Goal: Task Accomplishment & Management: Manage account settings

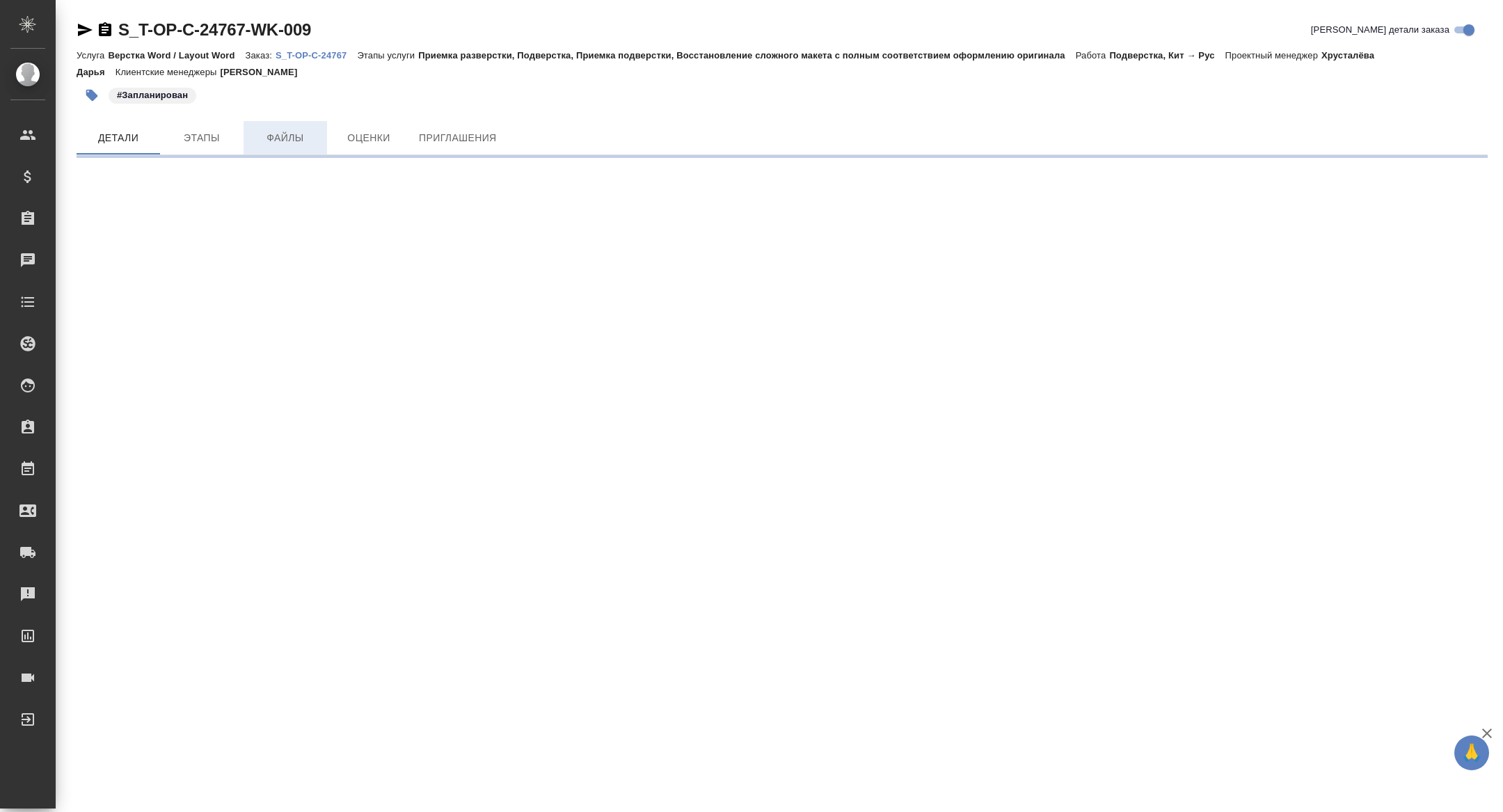
click at [283, 140] on span "Файлы" at bounding box center [285, 138] width 66 height 17
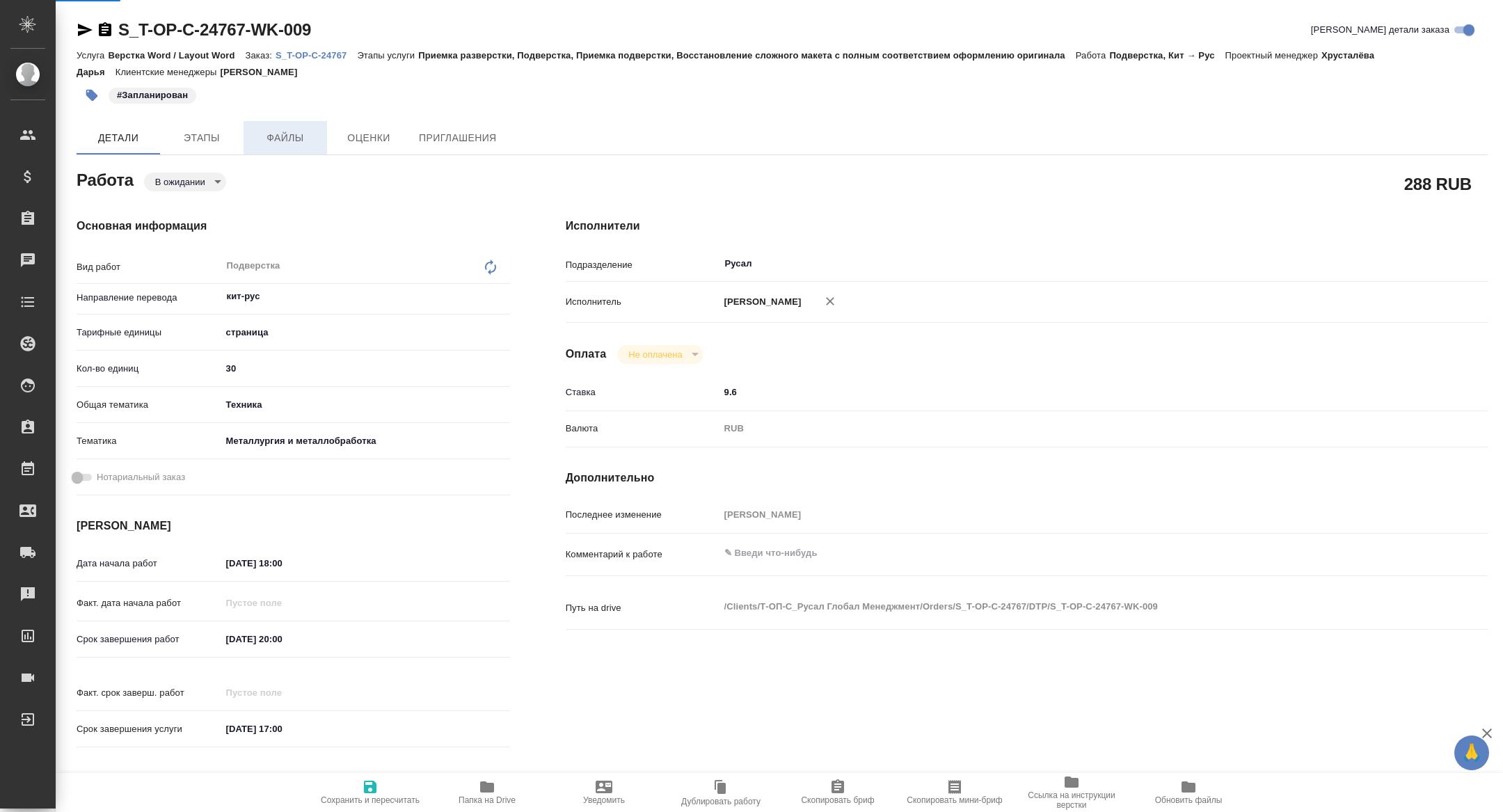
type textarea "x"
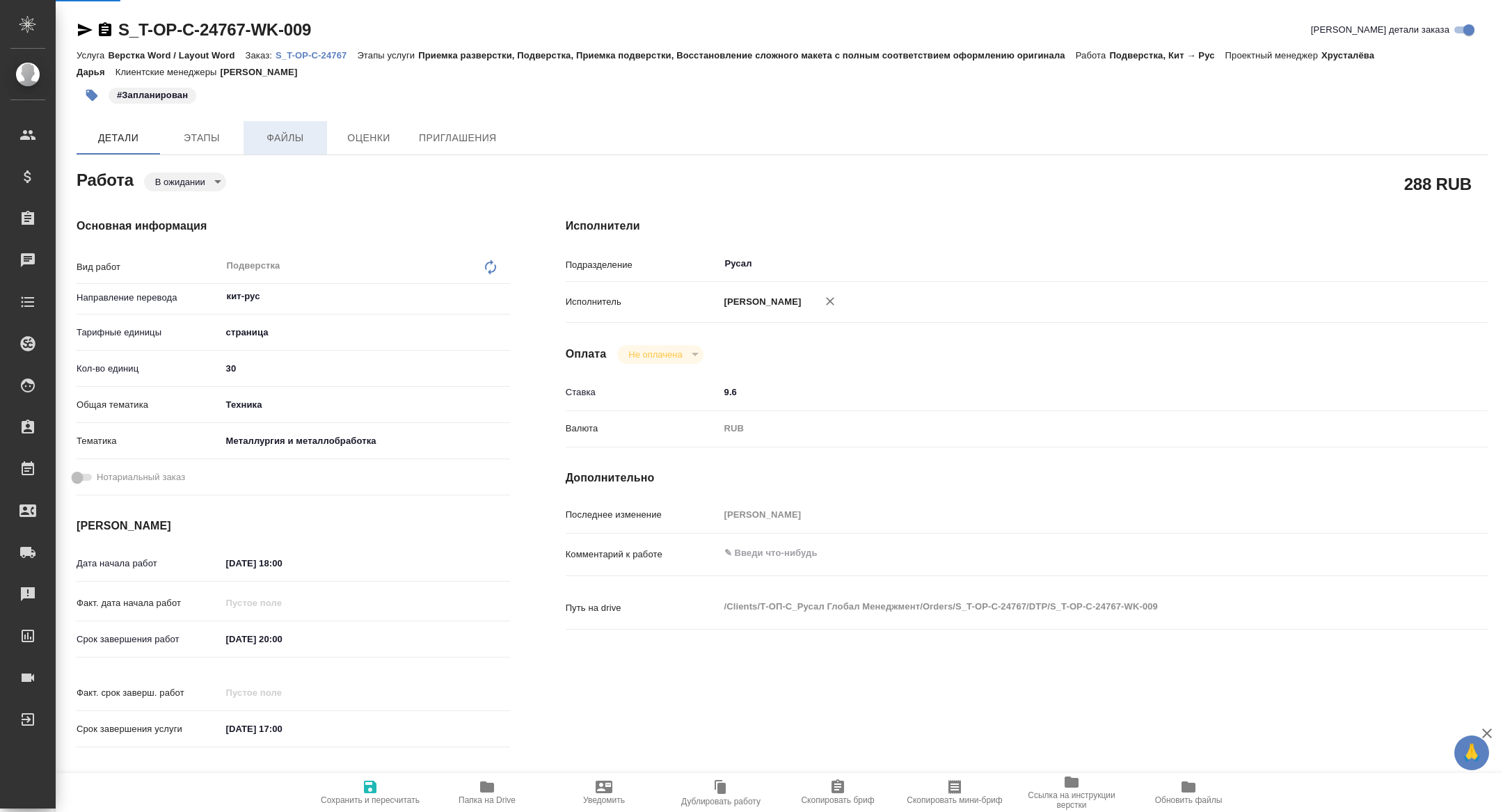
type textarea "x"
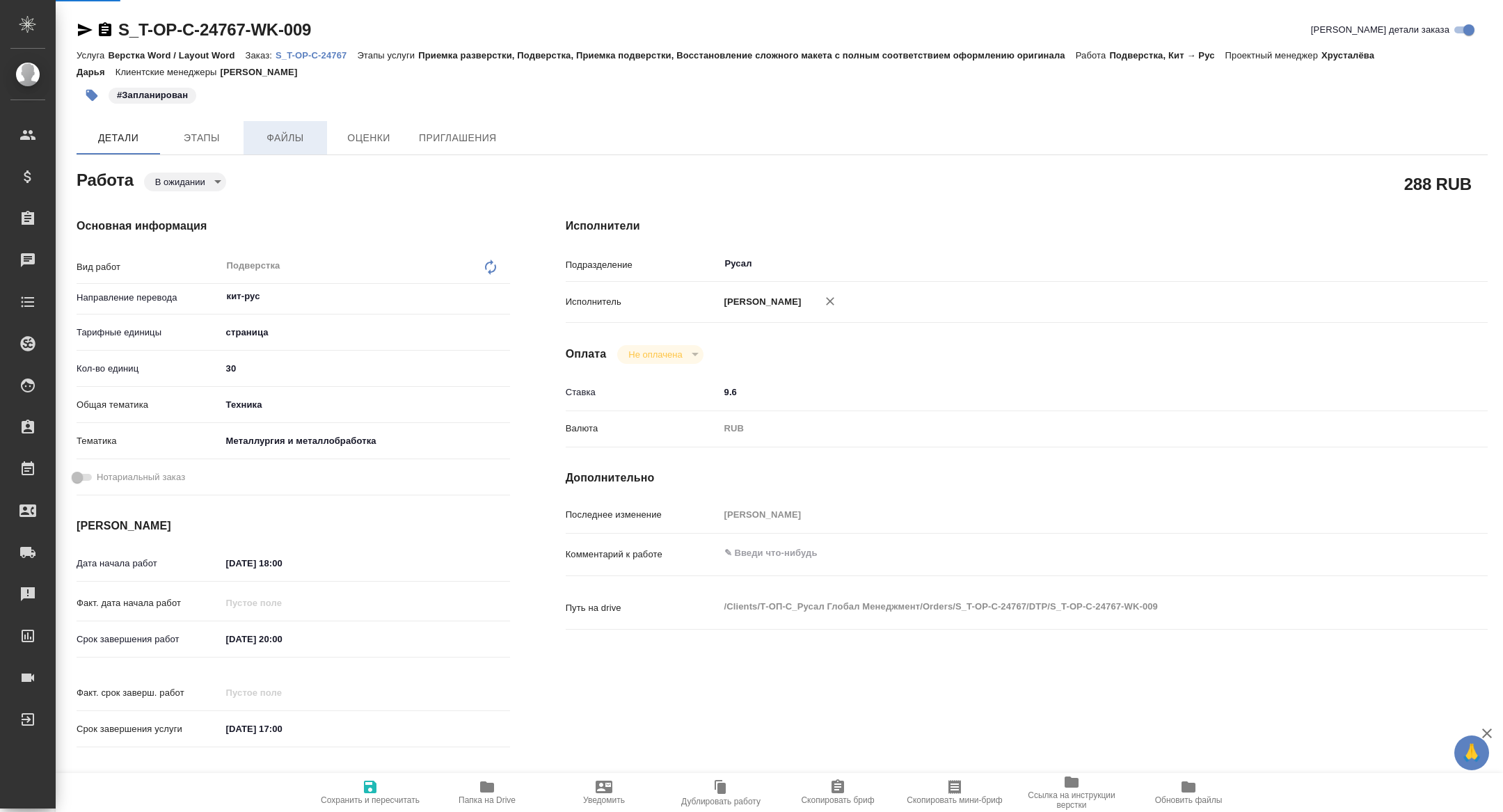
type textarea "x"
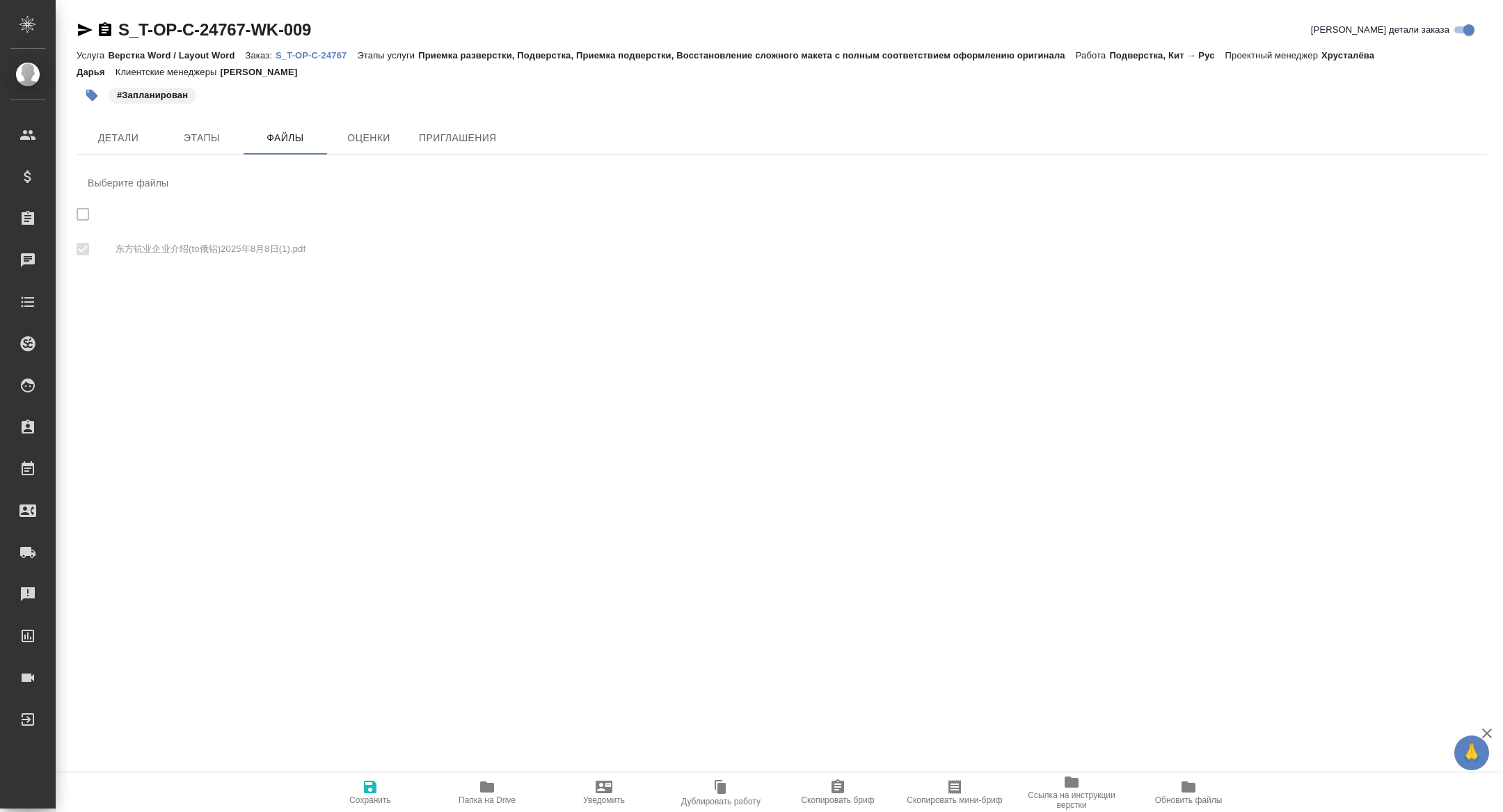
checkbox input "true"
click at [304, 55] on p "S_T-OP-C-24767" at bounding box center [316, 55] width 81 height 10
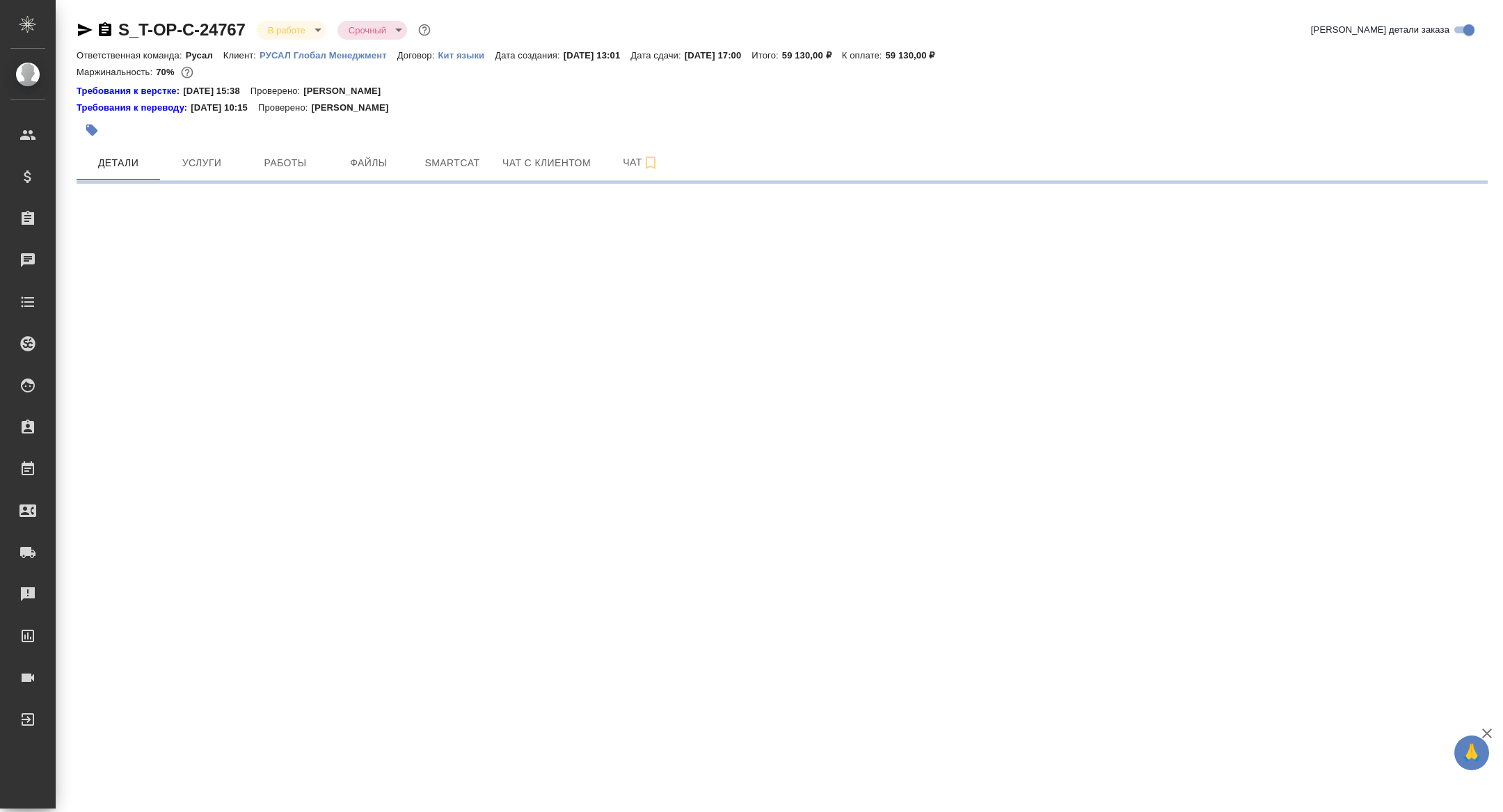
select select "RU"
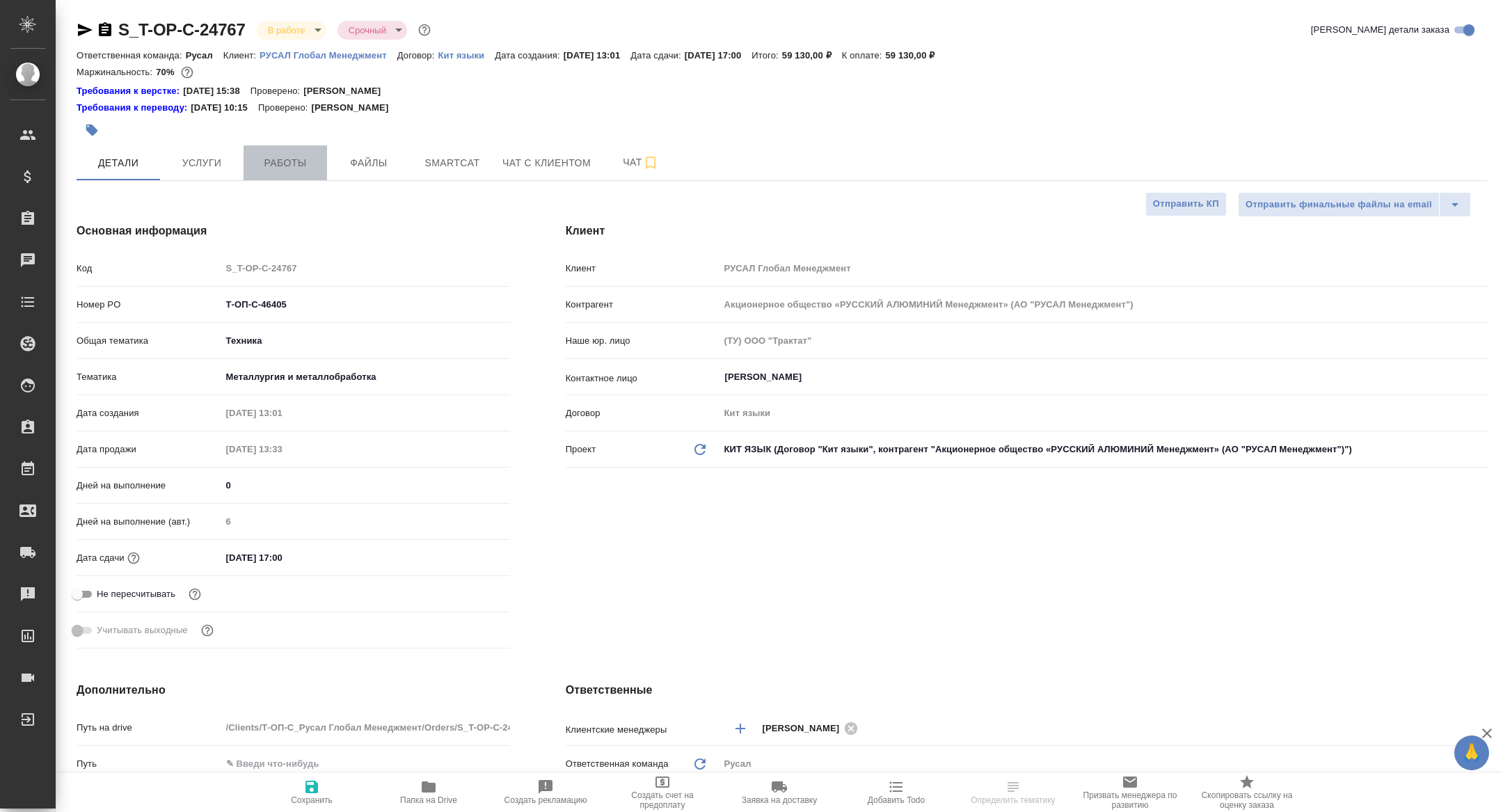
click at [298, 153] on button "Работы" at bounding box center [285, 163] width 84 height 35
type textarea "x"
type input "Хрусталёва Дарья"
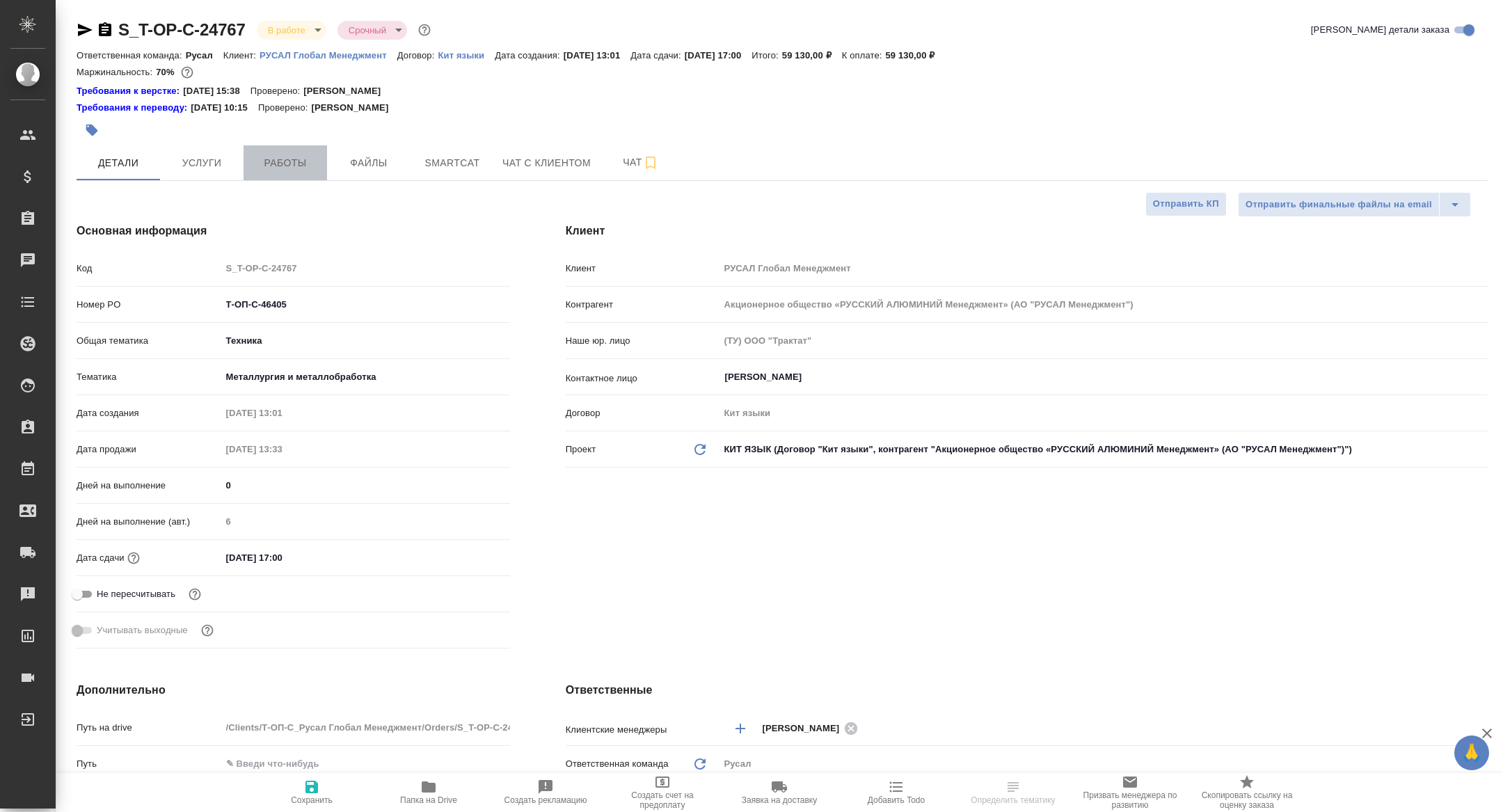
type input "Журавлева Александра"
type textarea "x"
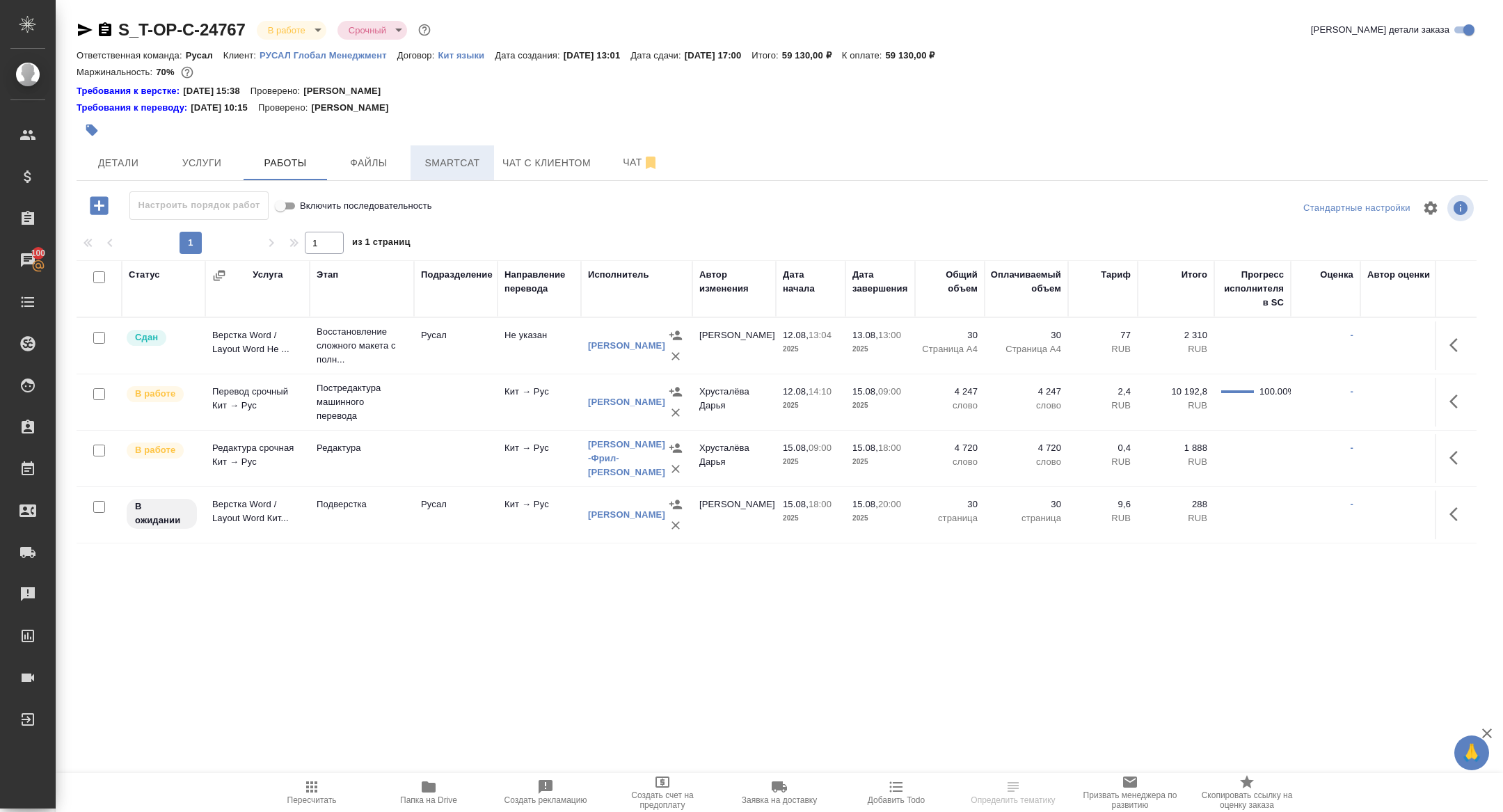
click at [446, 162] on span "Smartcat" at bounding box center [452, 163] width 66 height 17
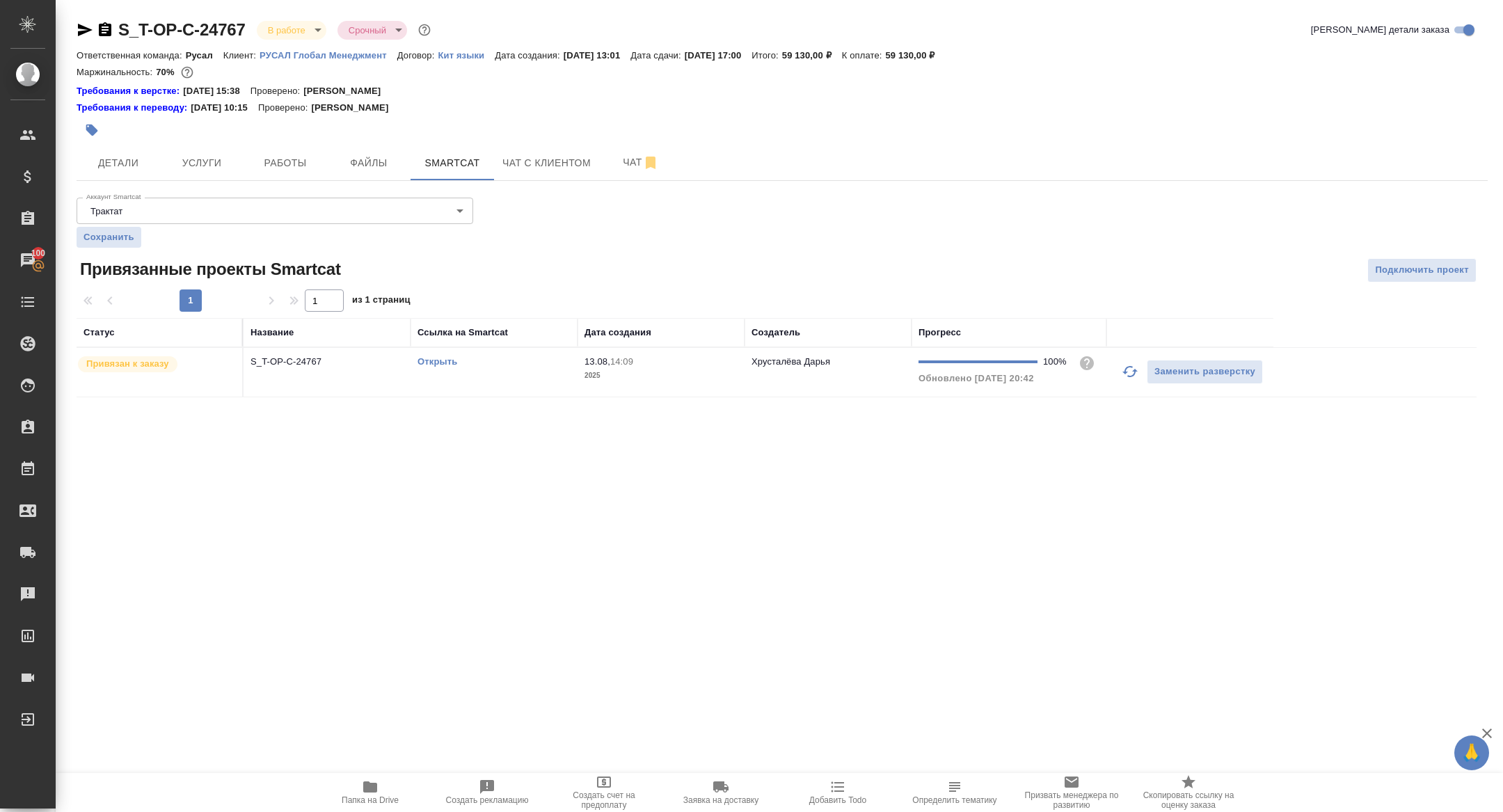
click at [425, 363] on link "Открыть" at bounding box center [437, 361] width 40 height 10
click at [386, 803] on span "Папка на Drive" at bounding box center [370, 800] width 57 height 9
click at [299, 177] on button "Работы" at bounding box center [285, 163] width 84 height 35
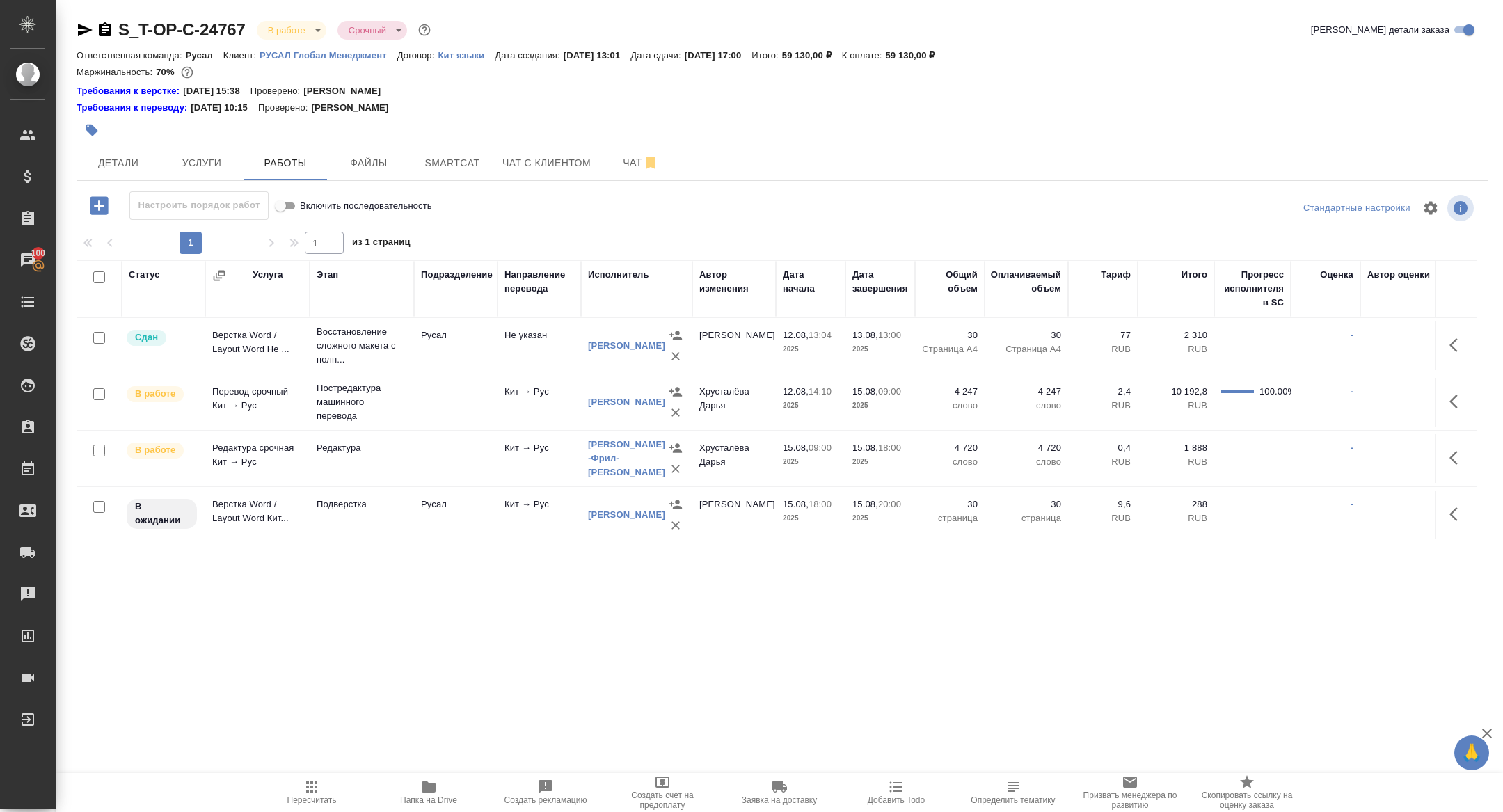
click at [1455, 508] on icon "button" at bounding box center [1453, 515] width 9 height 14
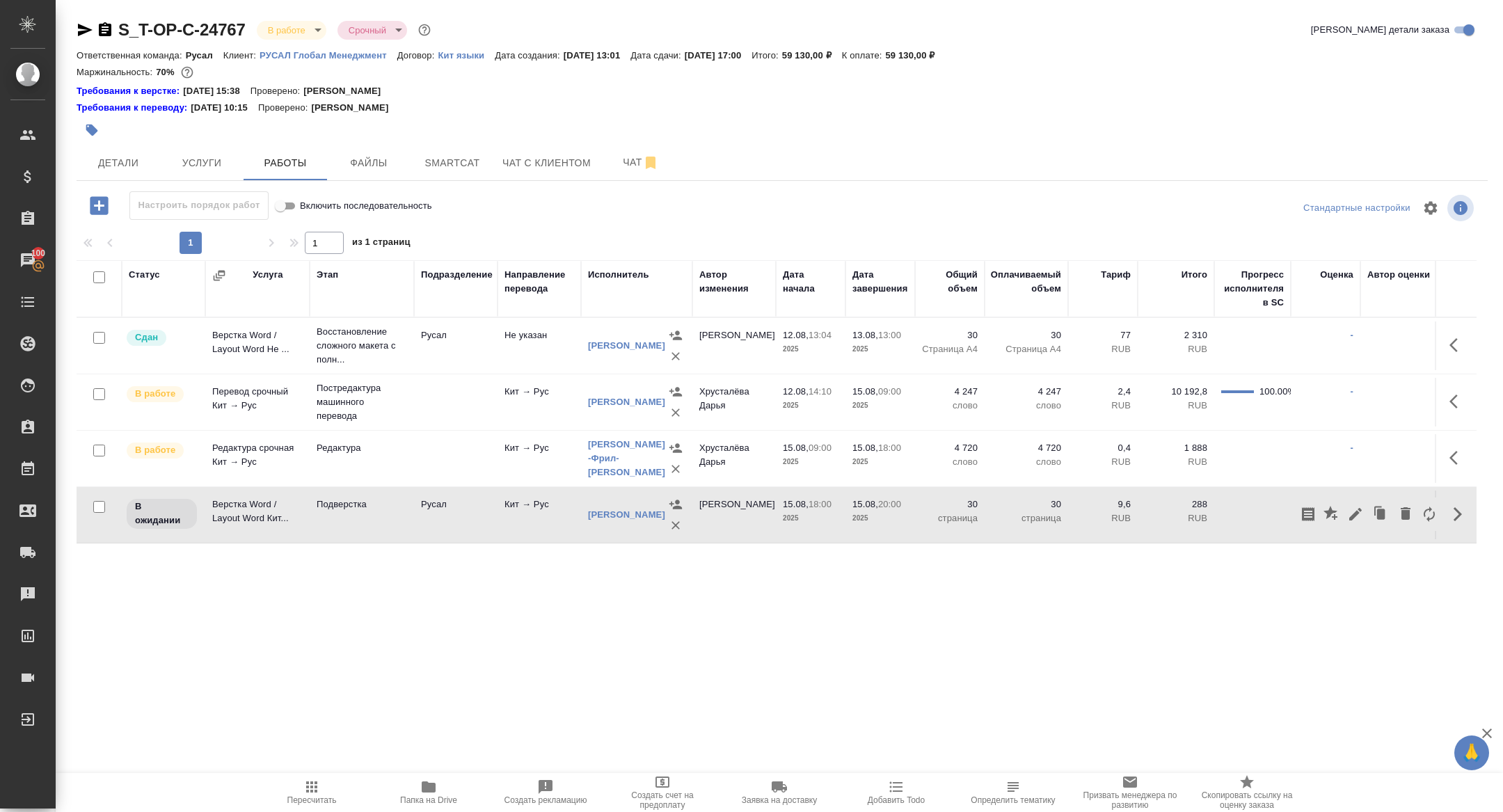
click at [1356, 521] on icon "button" at bounding box center [1355, 514] width 17 height 17
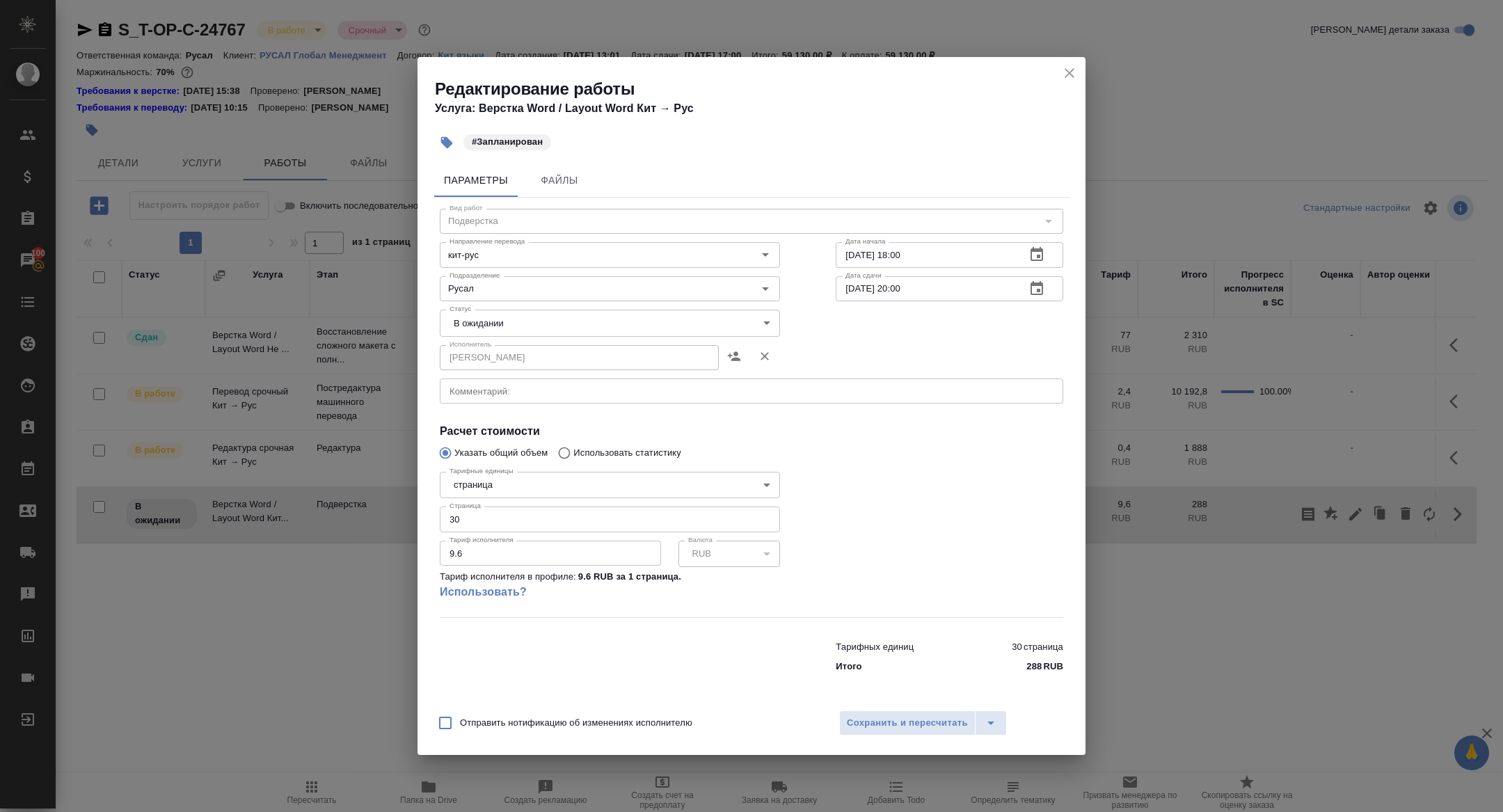
click at [505, 402] on div "x Комментарий:" at bounding box center [751, 391] width 624 height 25
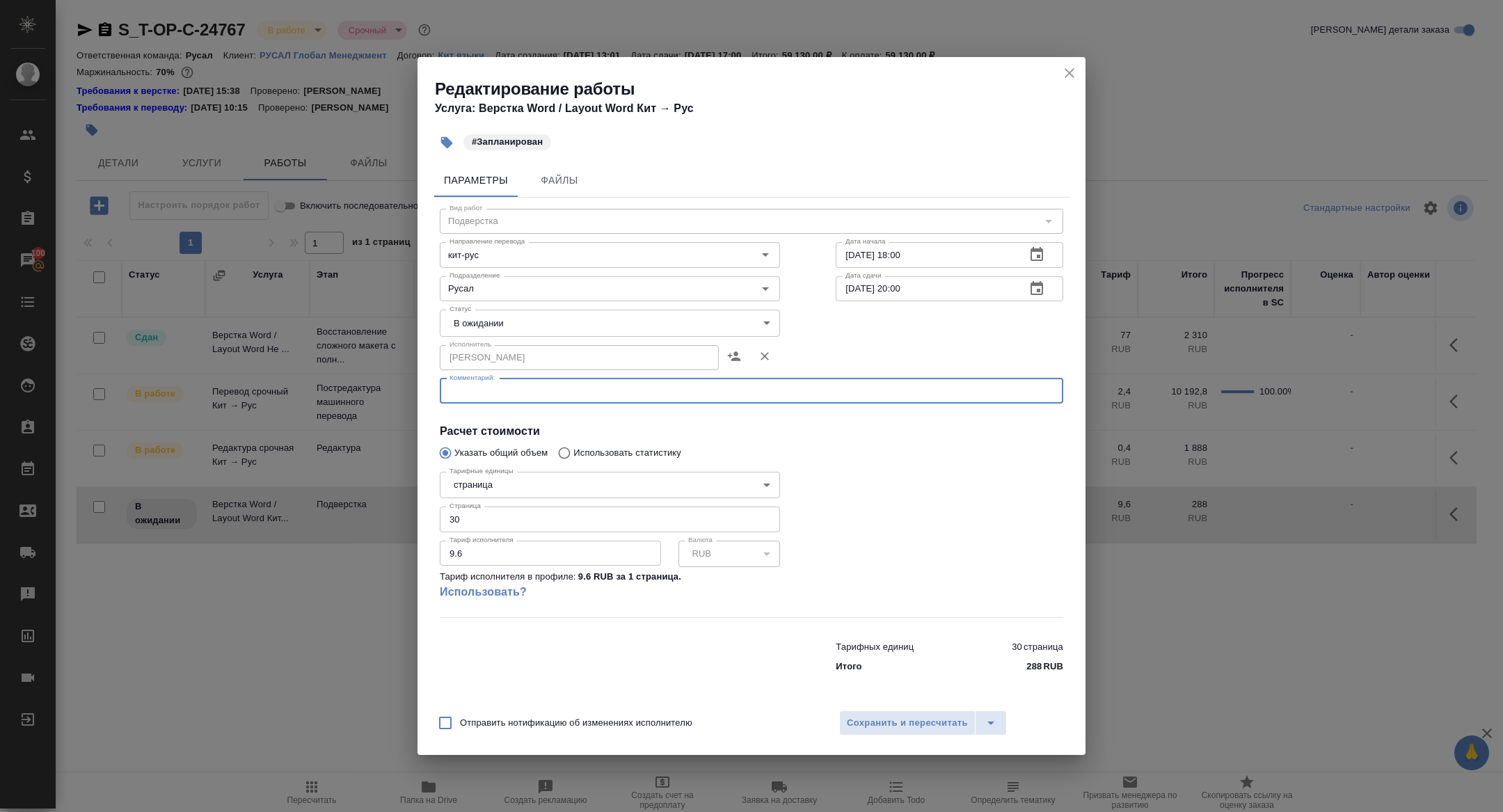
paste textarea "https://drive.awatera.com/f/10084685"
type textarea "https://drive.awatera.com/f/10084685"
click at [474, 330] on body "🙏 .cls-1 fill:#fff; AWATERA Zhuravleva Alexandra Клиенты Спецификации Заказы 10…" at bounding box center [751, 406] width 1503 height 812
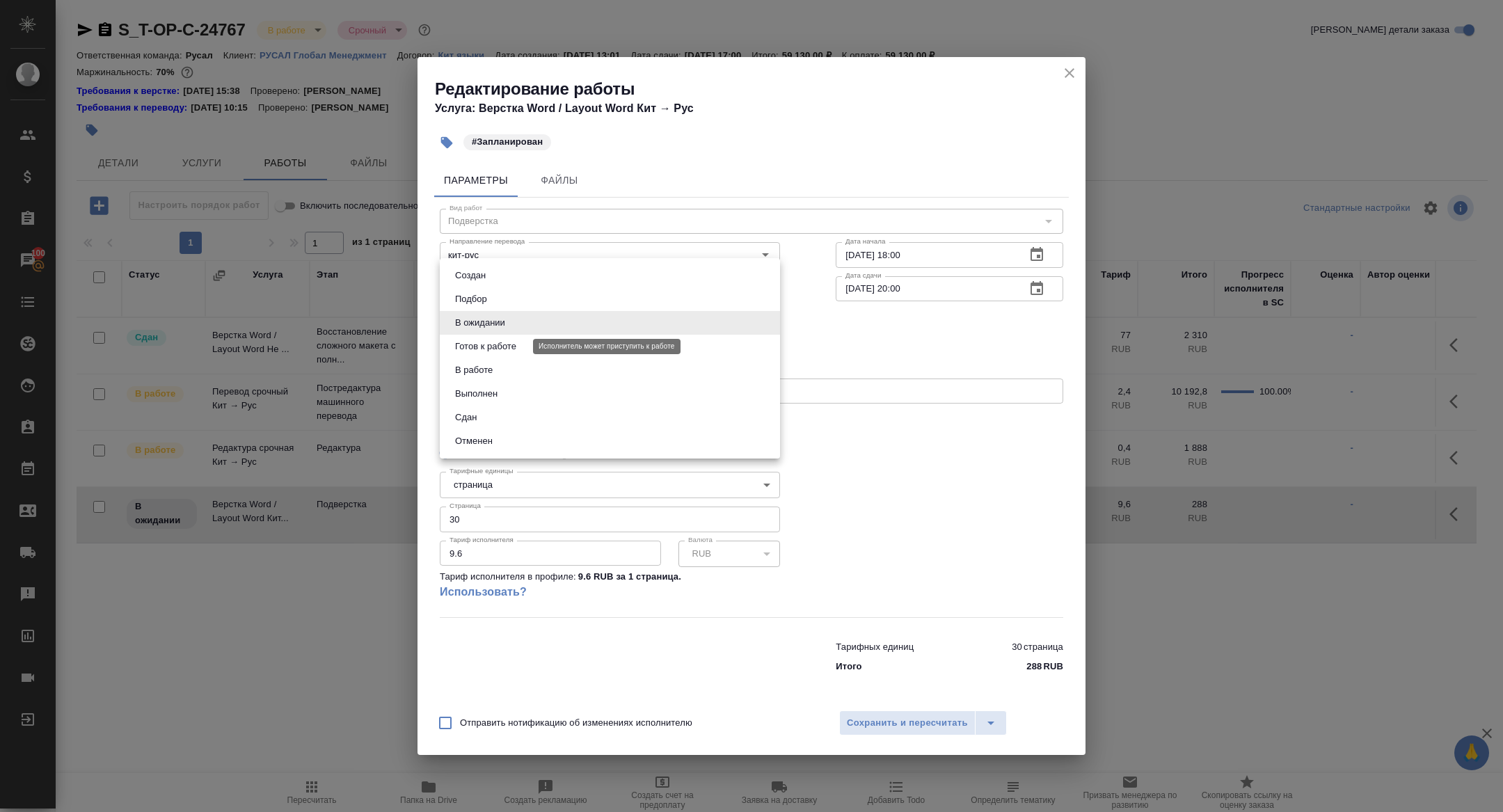
click at [474, 350] on button "Готов к работе" at bounding box center [485, 346] width 70 height 15
type input "readyForWork"
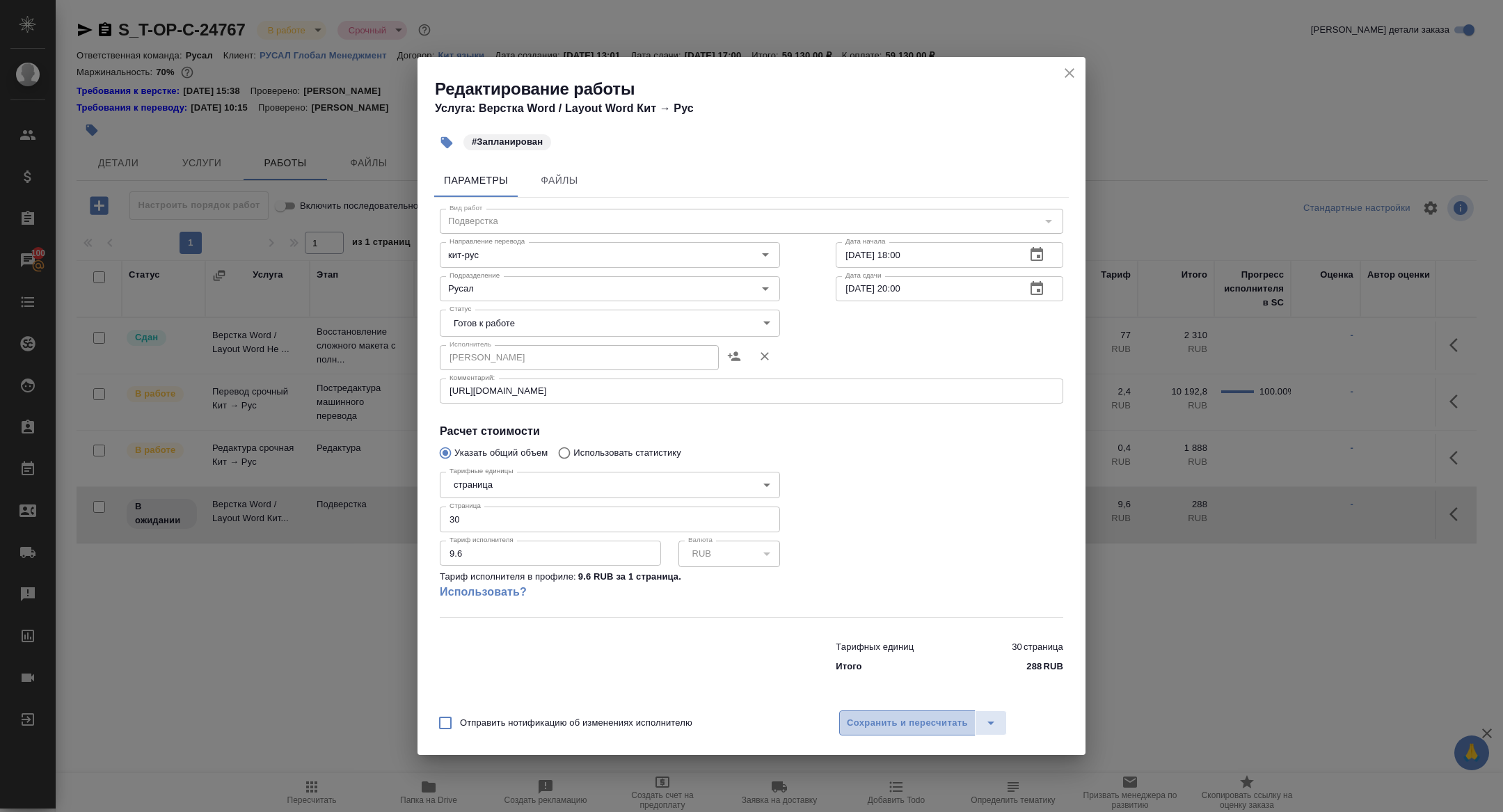
click at [858, 720] on span "Сохранить и пересчитать" at bounding box center [907, 723] width 121 height 16
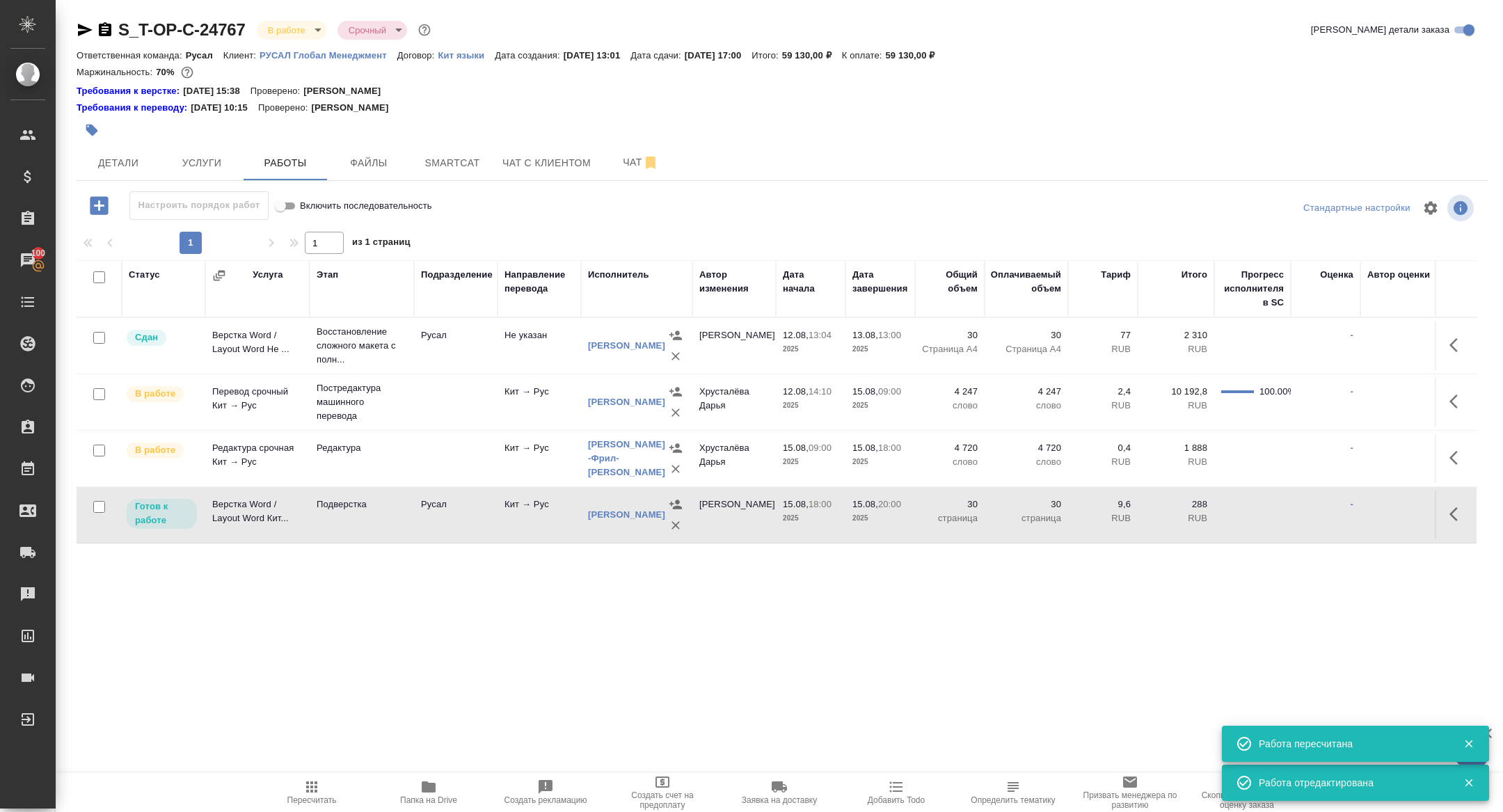
click at [238, 370] on td "Верстка Word / Layout Word Кит..." at bounding box center [258, 346] width 104 height 49
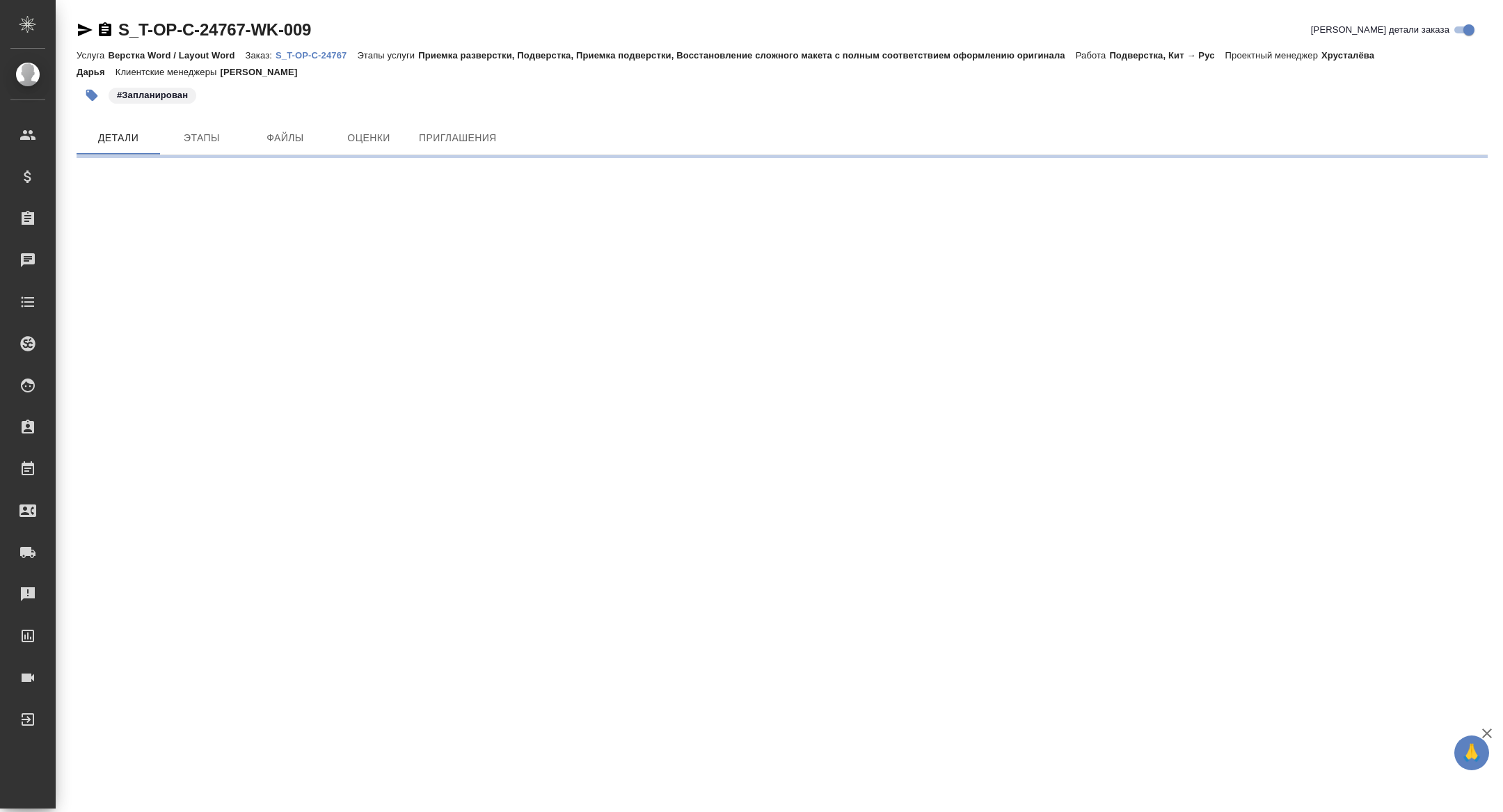
click at [83, 31] on icon "button" at bounding box center [85, 30] width 14 height 13
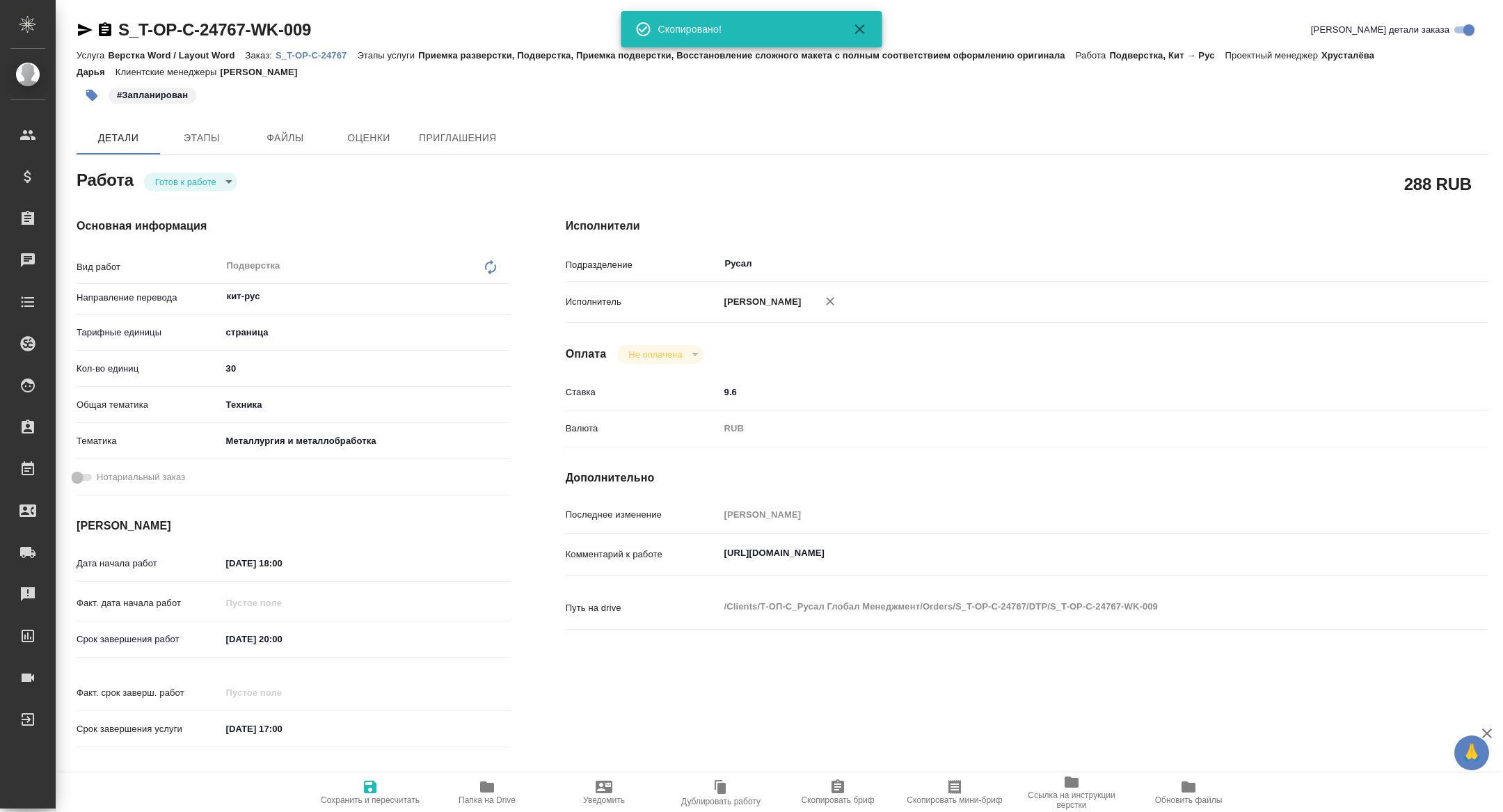
type textarea "x"
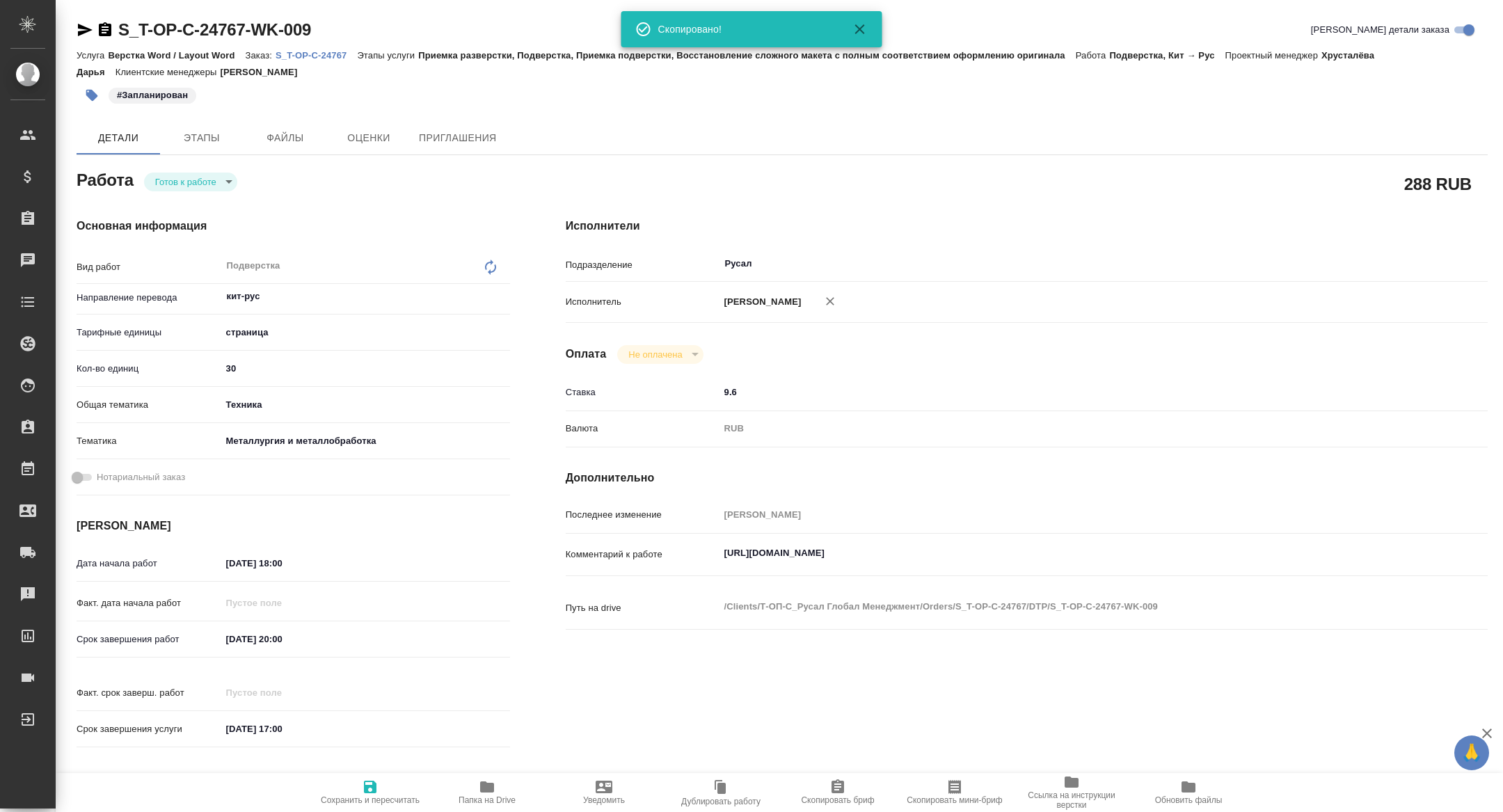
type textarea "x"
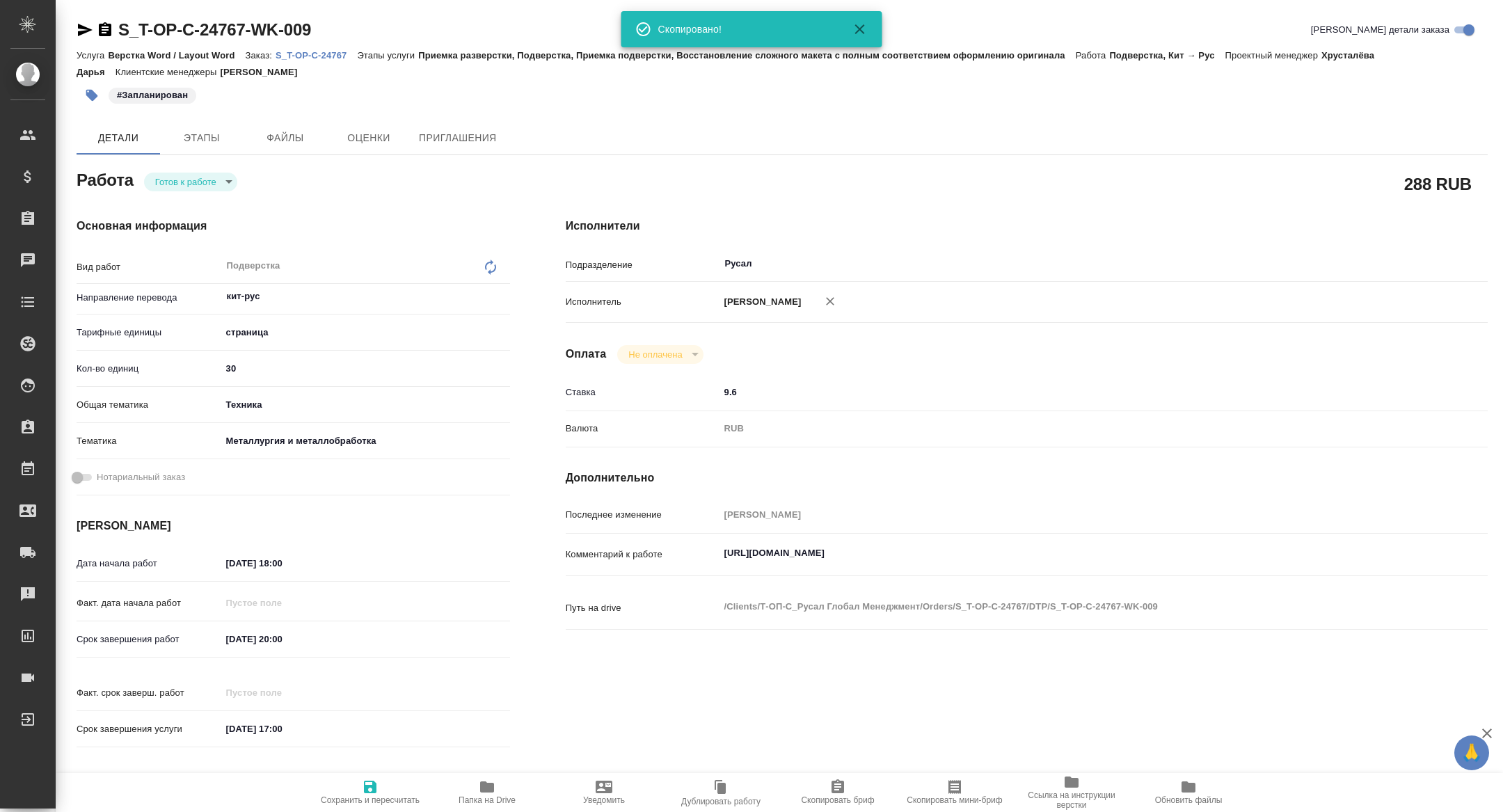
type textarea "x"
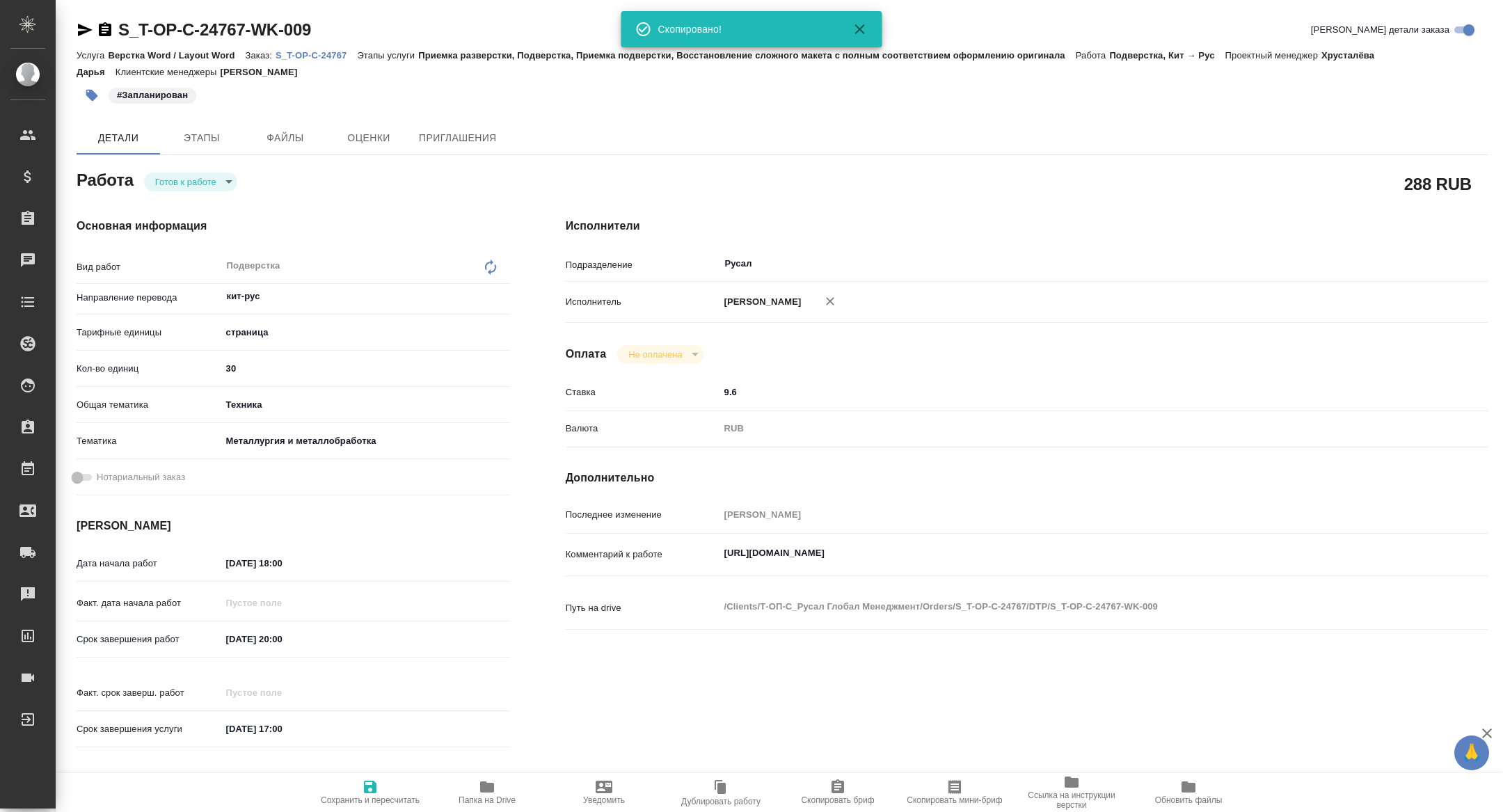
type textarea "x"
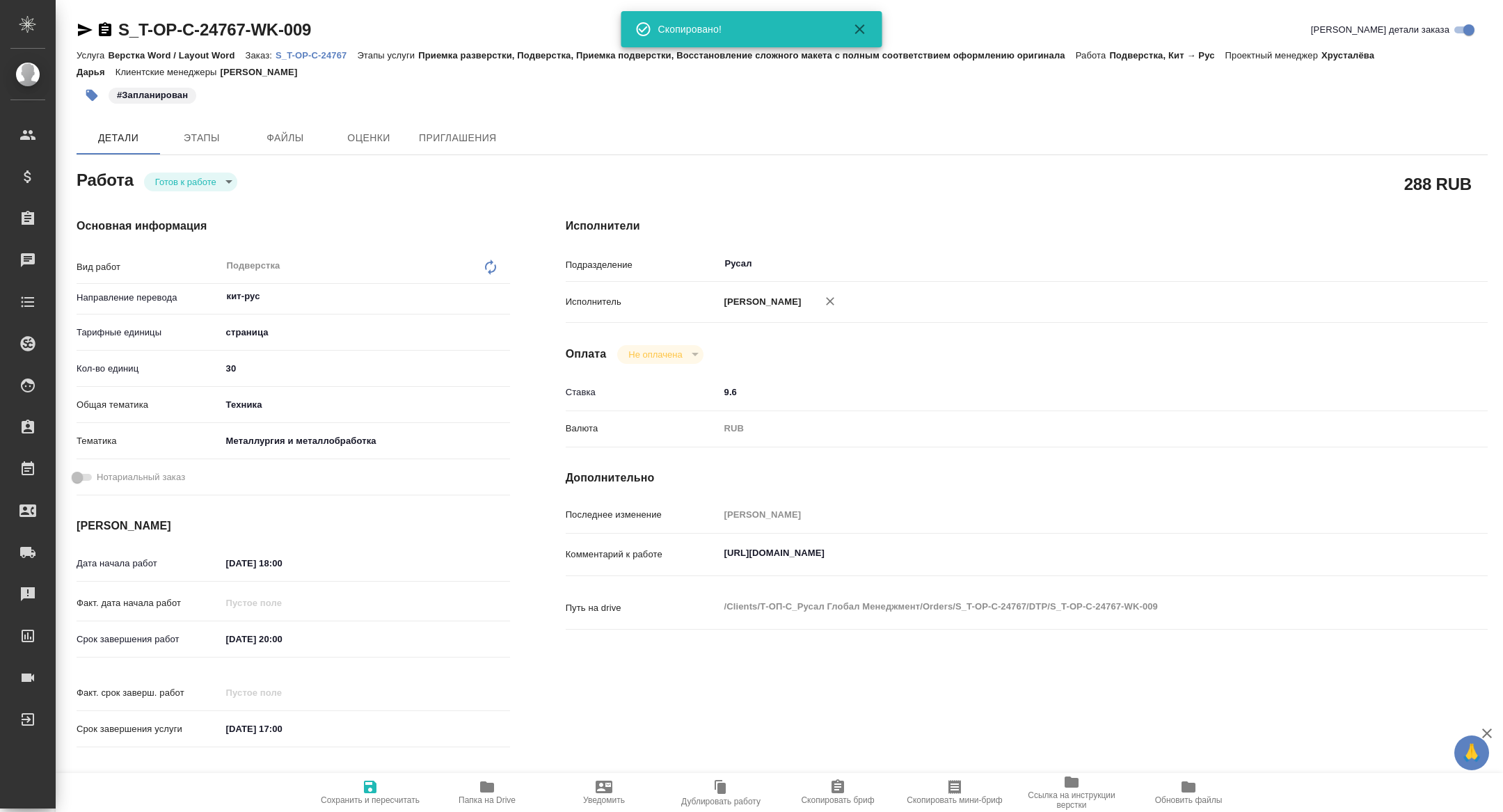
type textarea "x"
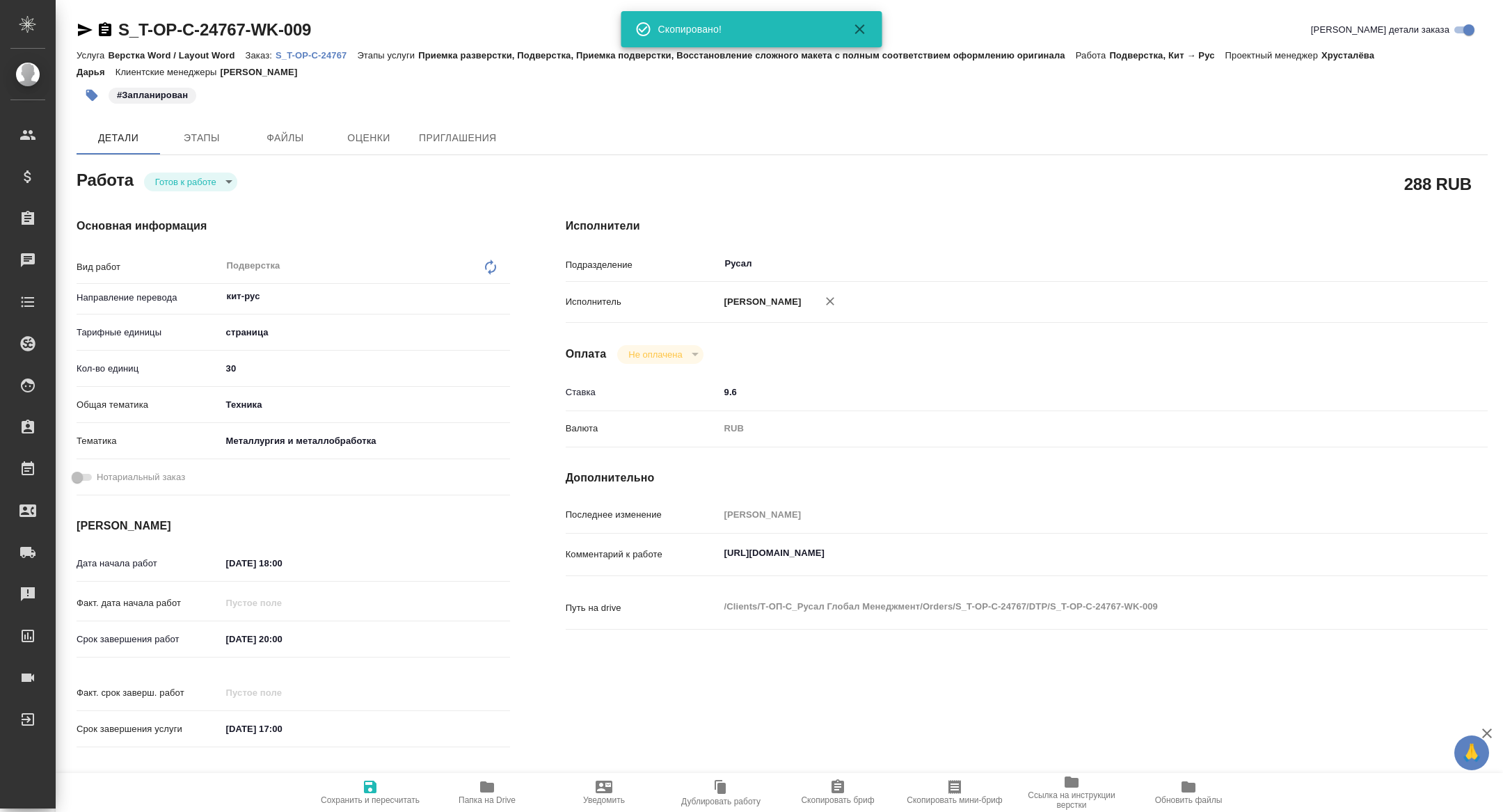
type textarea "x"
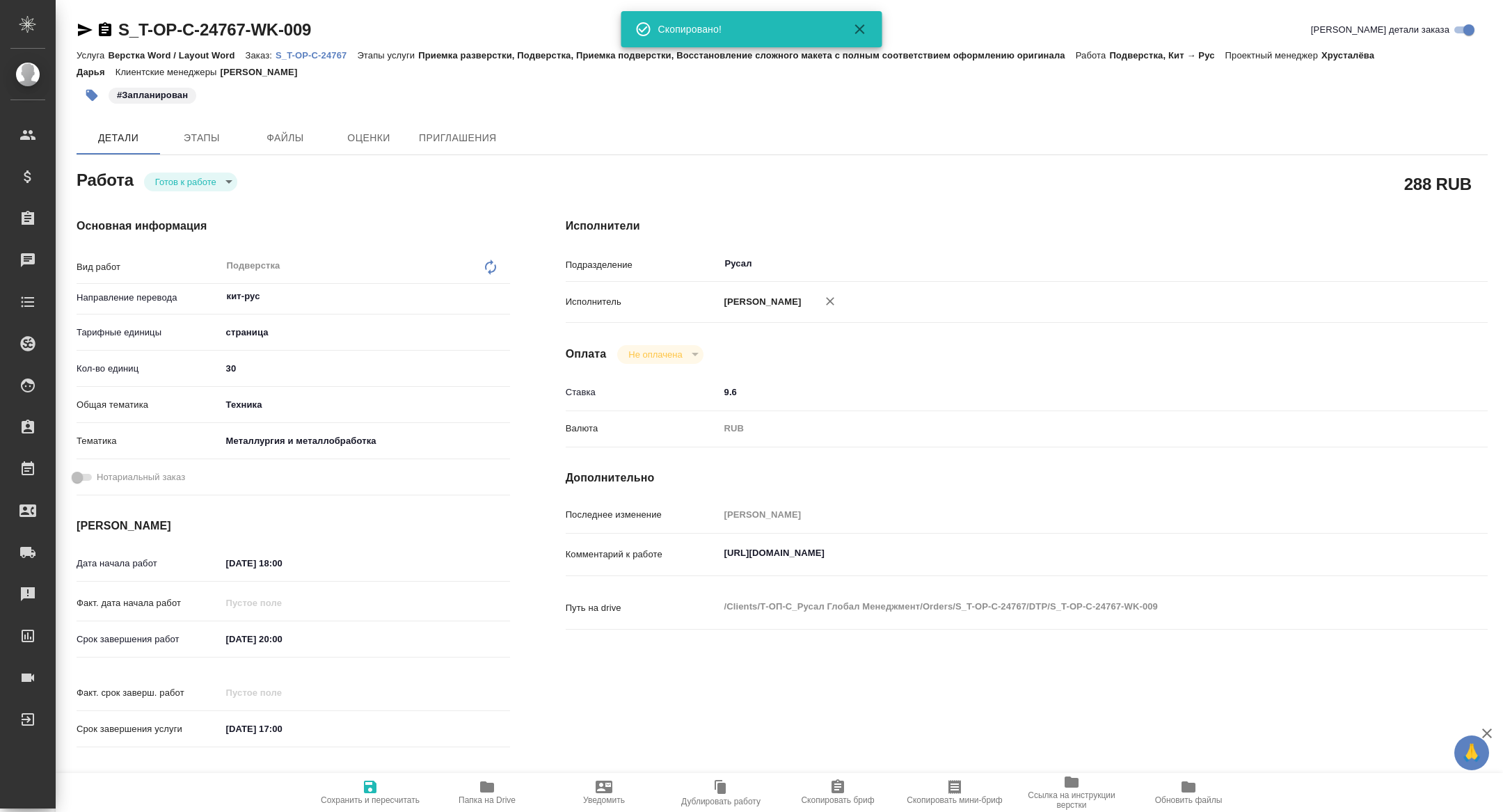
type textarea "x"
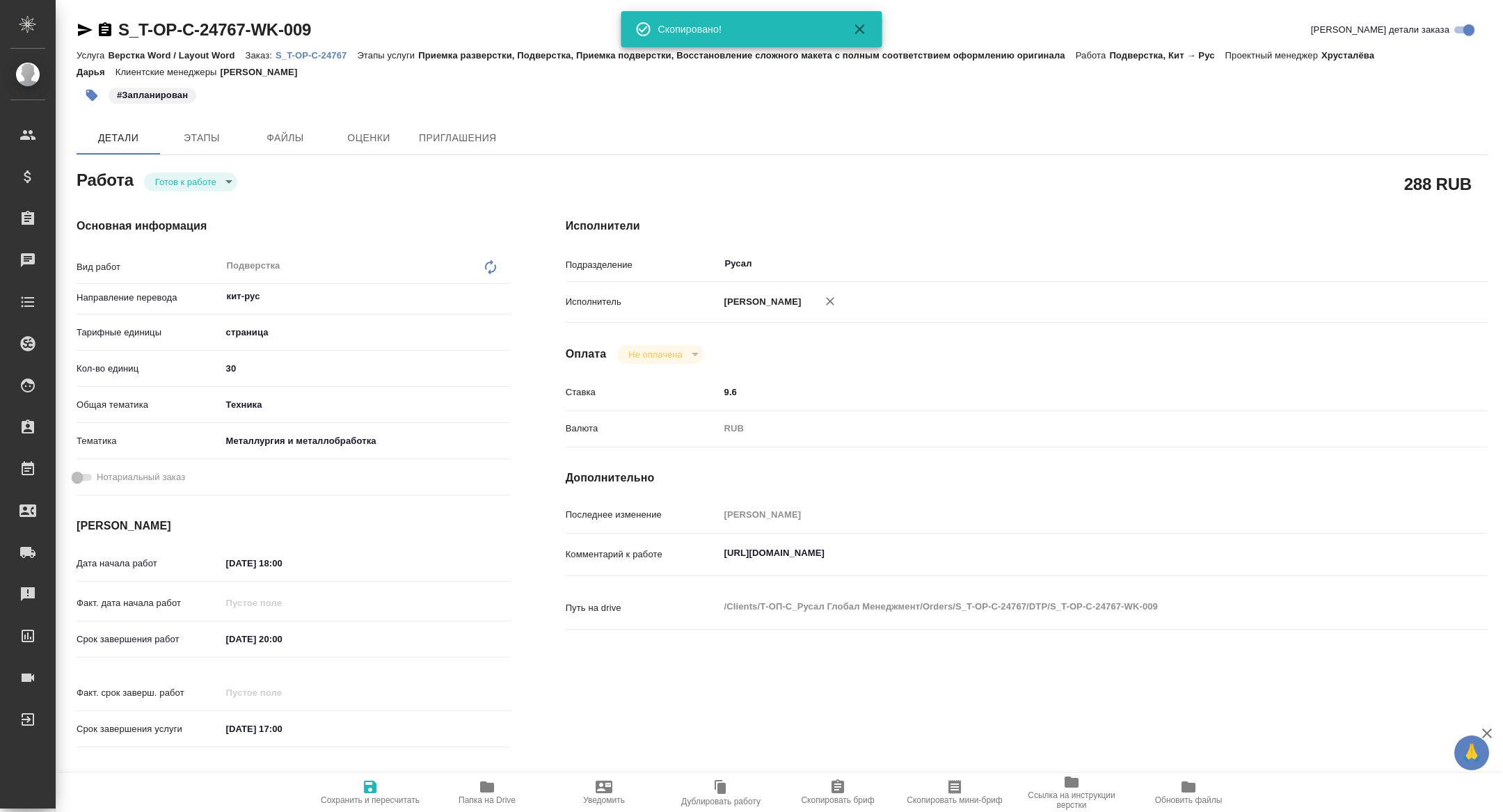
type textarea "x"
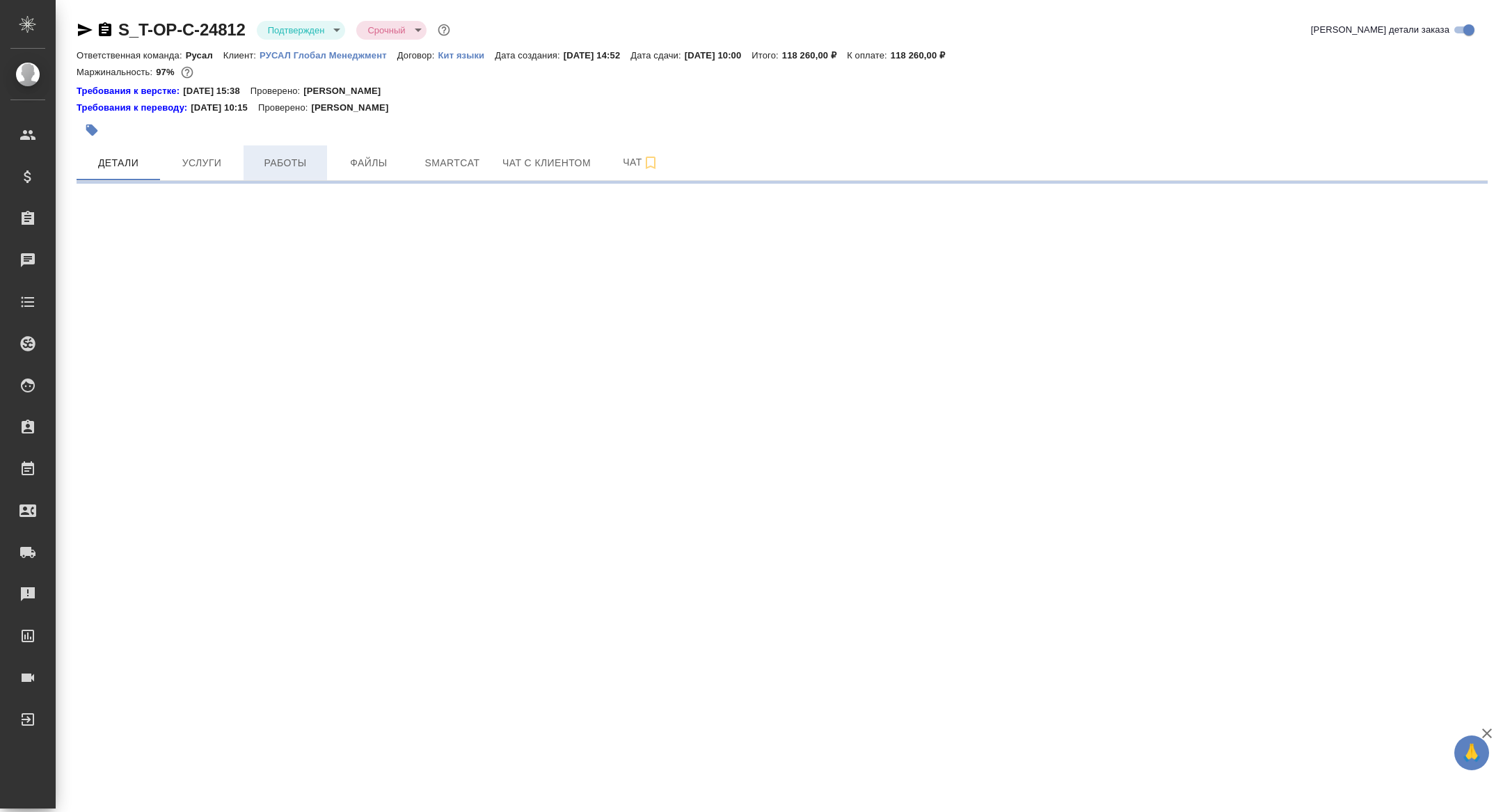
select select "RU"
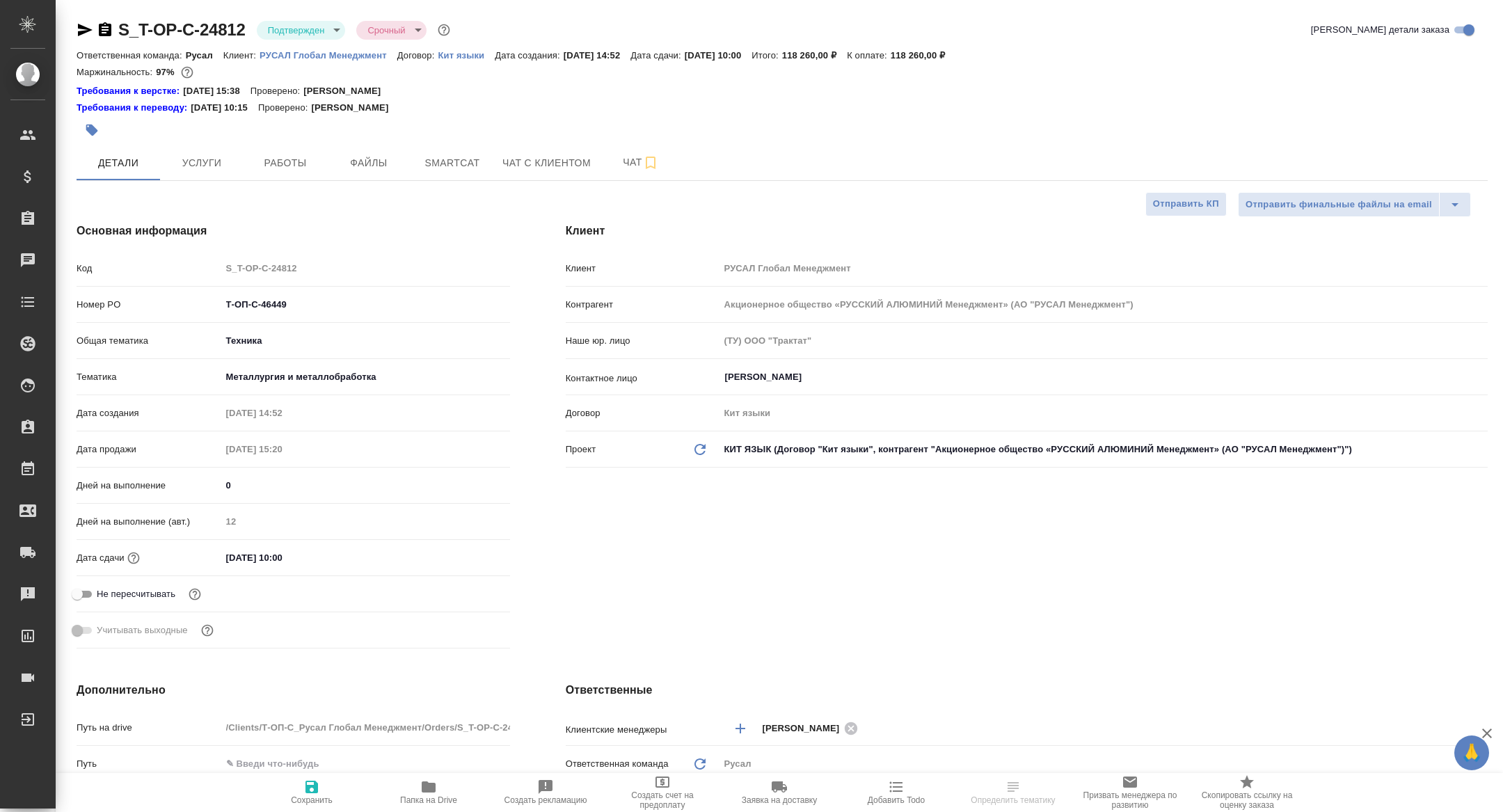
type textarea "x"
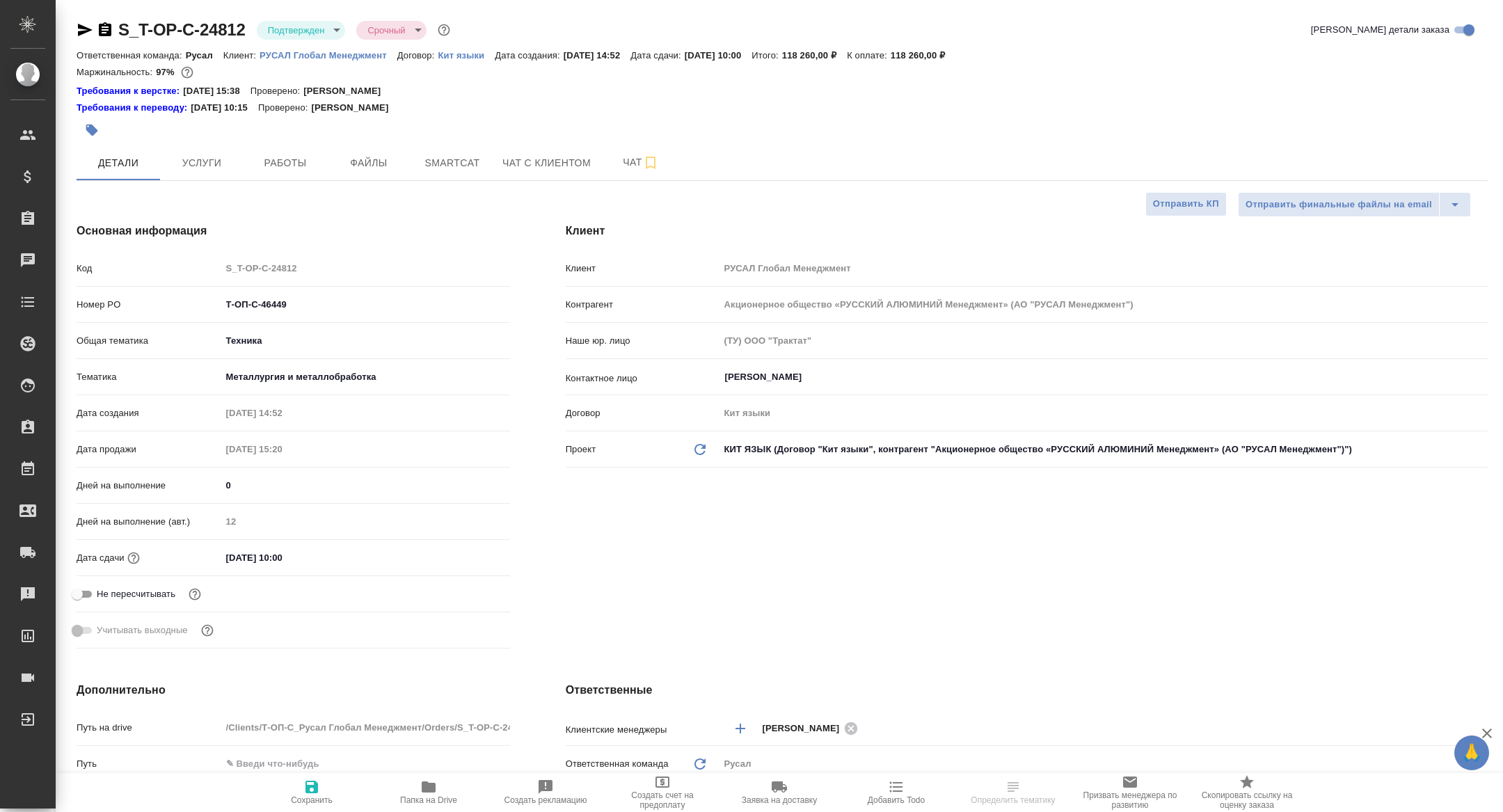
type textarea "x"
click at [299, 172] on button "Работы" at bounding box center [285, 163] width 84 height 35
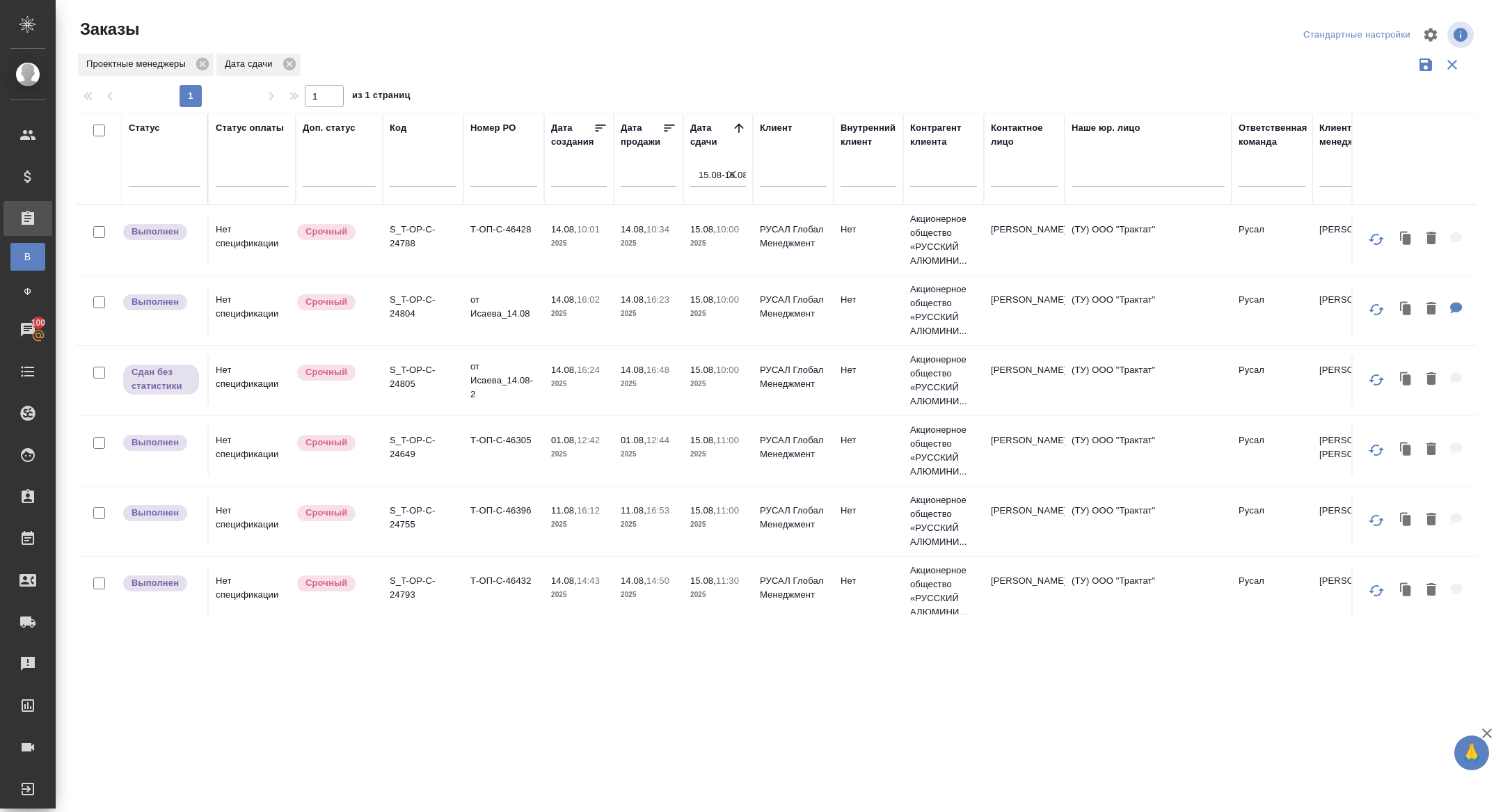
click at [739, 172] on input "15.08-16.08" at bounding box center [723, 175] width 47 height 20
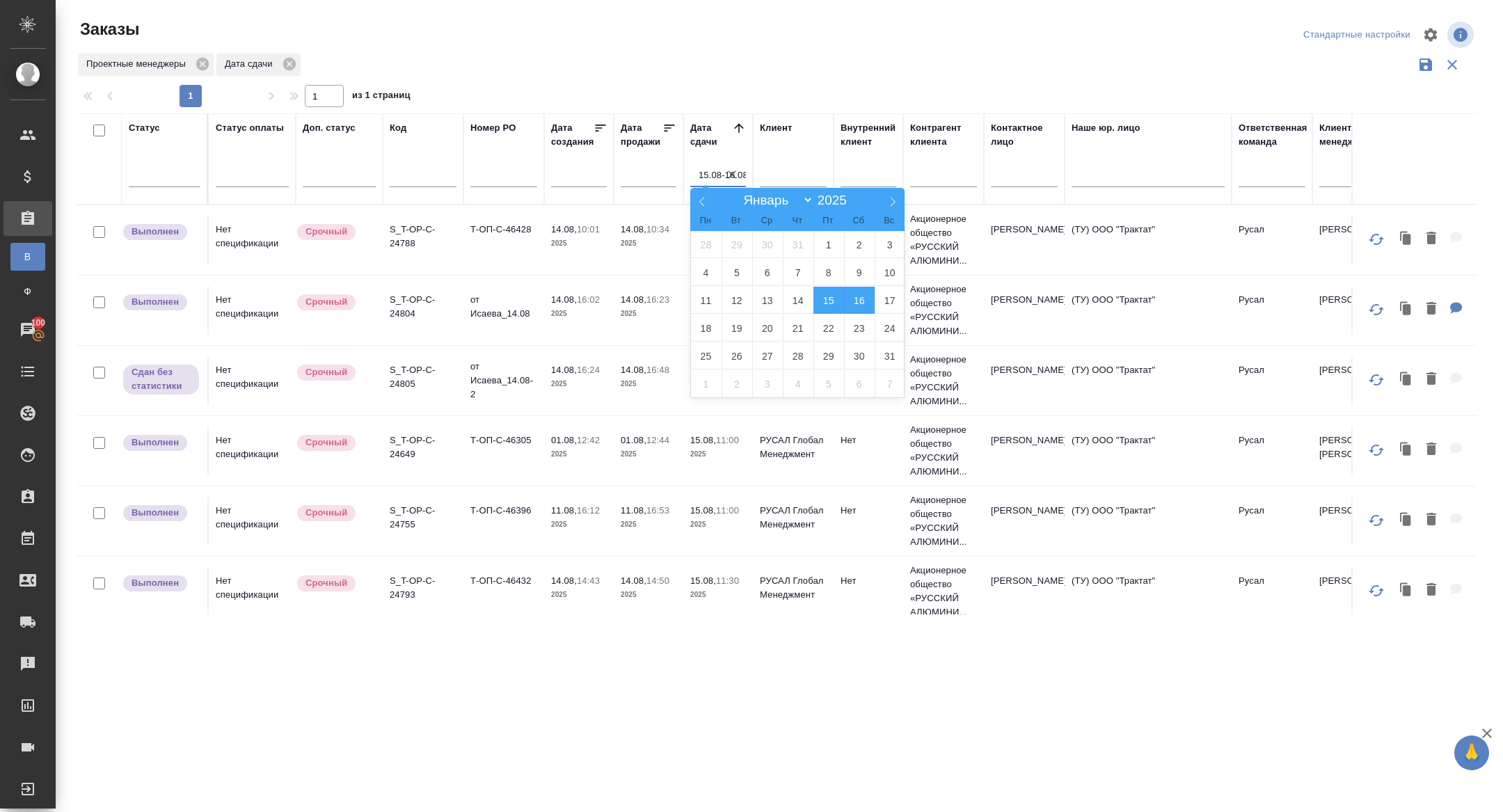
click at [732, 170] on icon "button" at bounding box center [732, 175] width 14 height 14
select select "7"
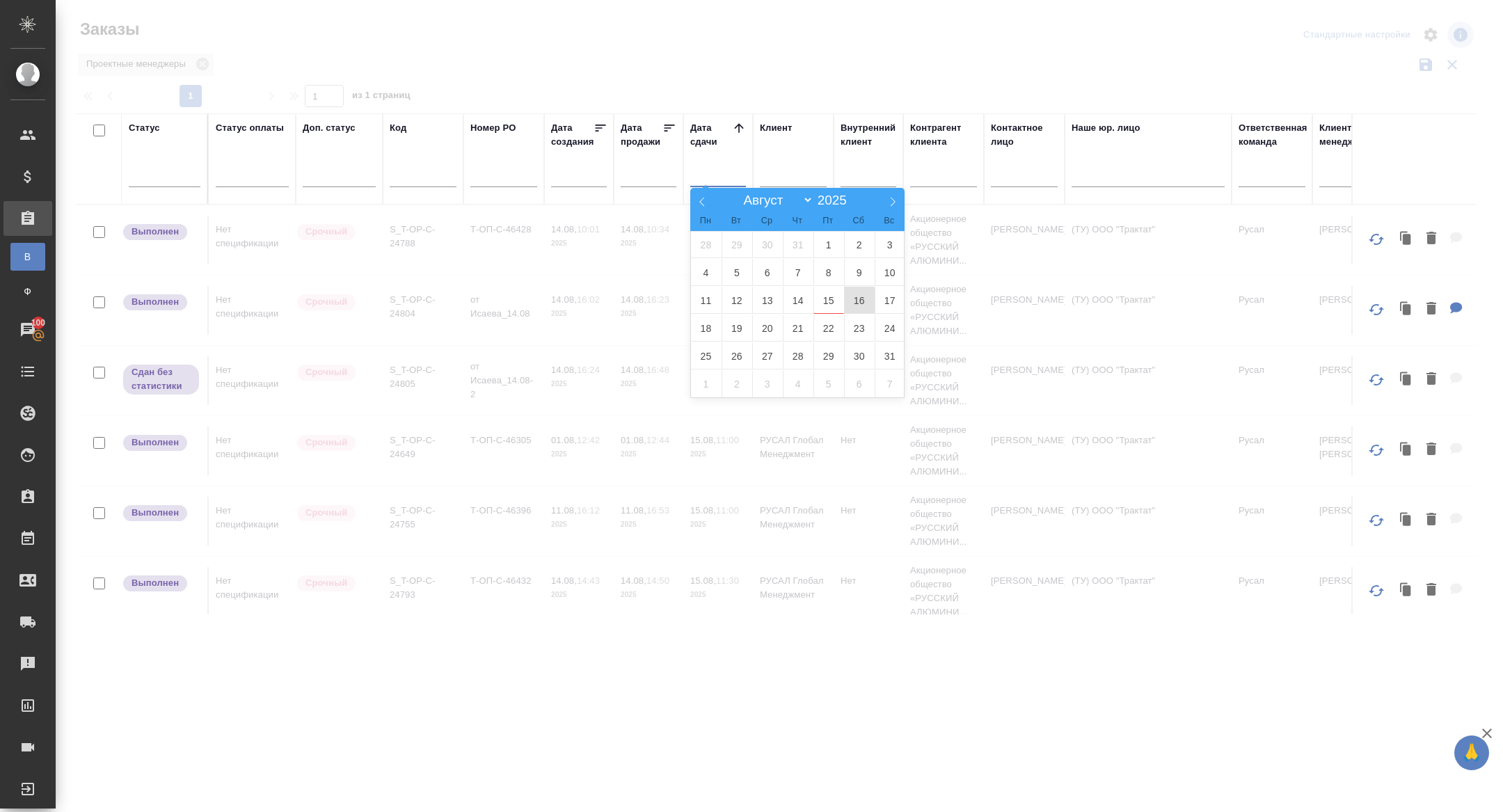
type div "2025-08-16T21:00:00.000Z"
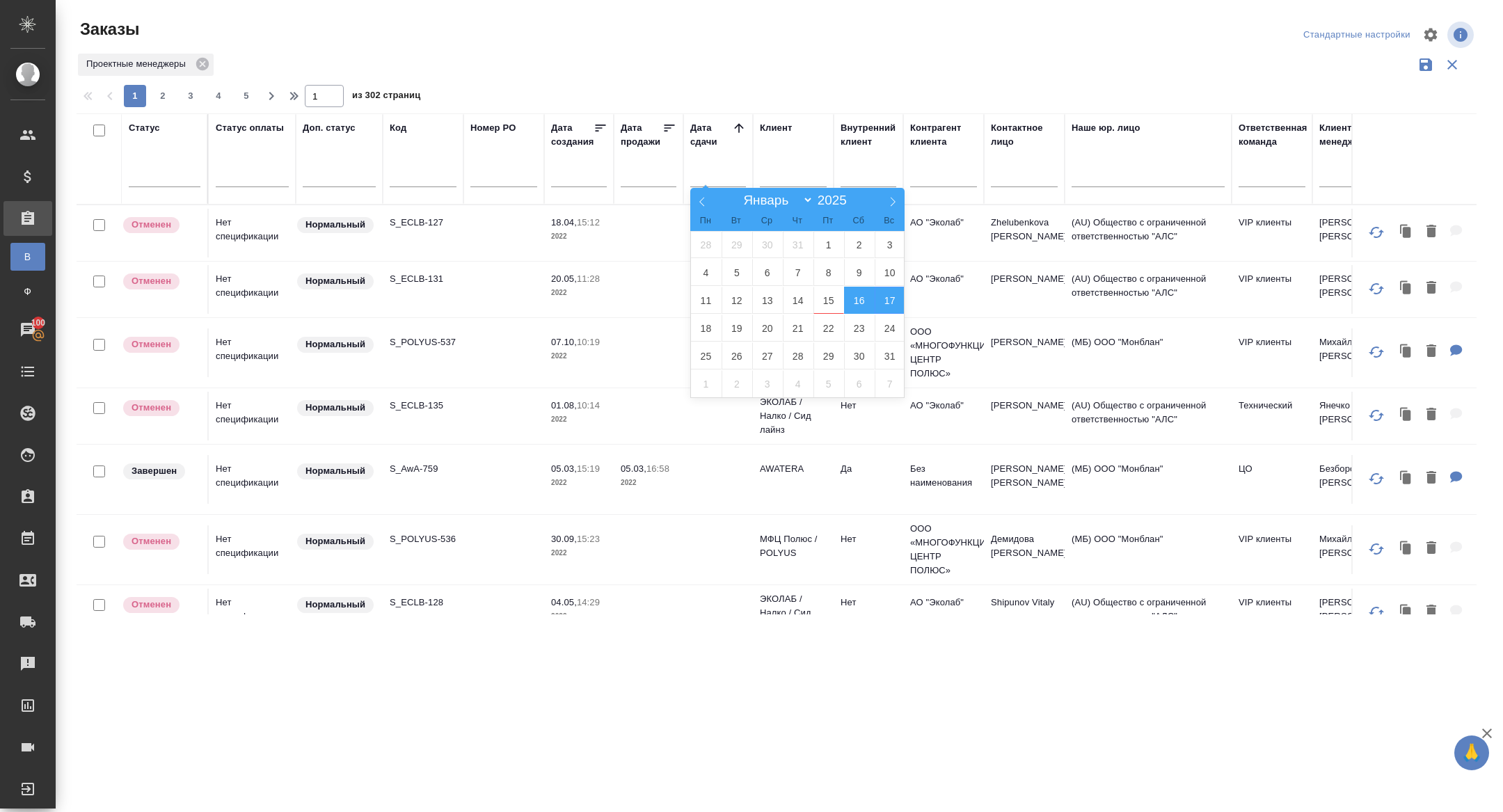
click at [860, 296] on span "16" at bounding box center [859, 300] width 31 height 27
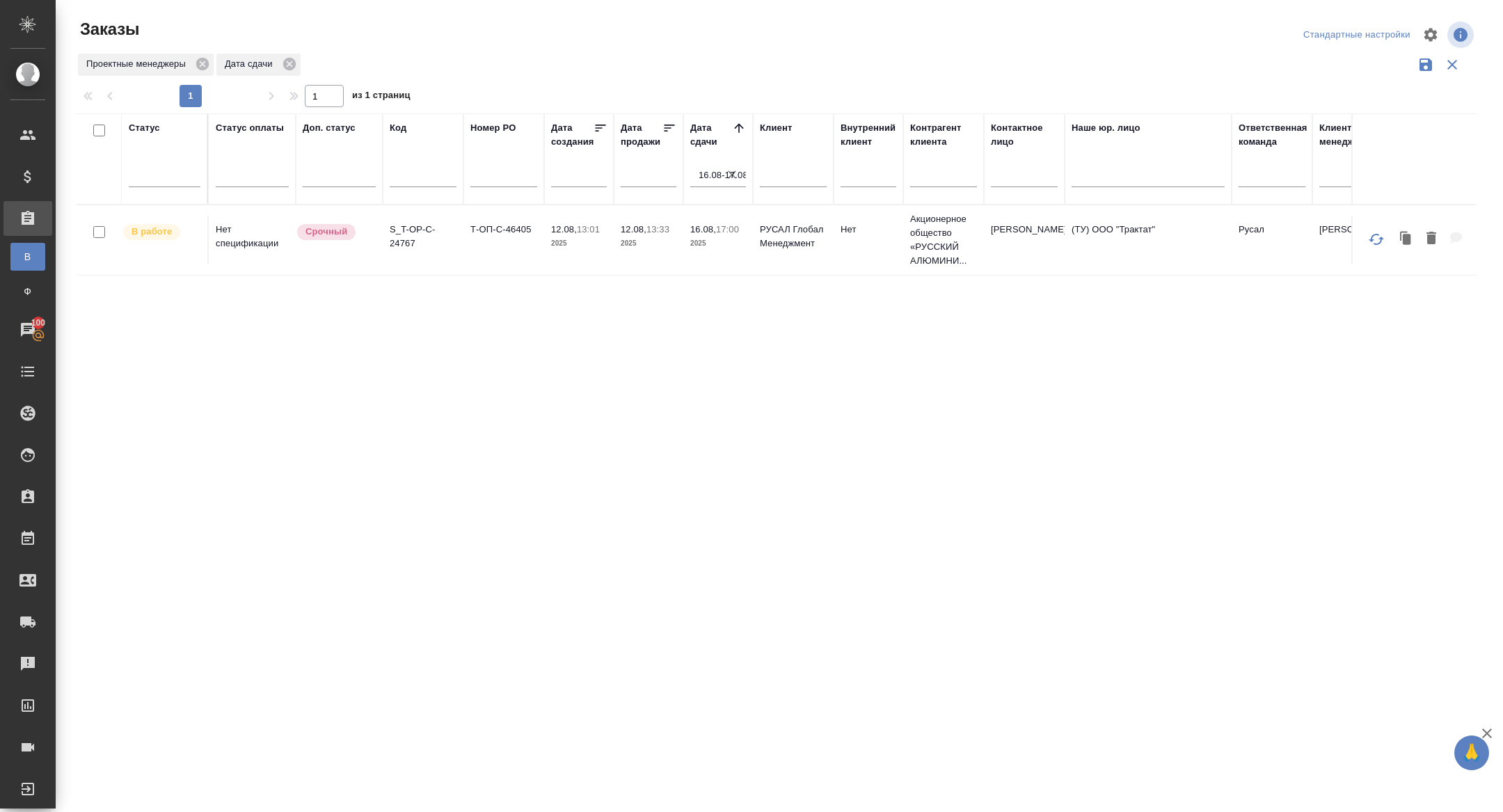
click at [504, 304] on div "Статус Статус оплаты Доп. статус Код Номер PO Дата создания Дата продажи Дата с…" at bounding box center [776, 364] width 1400 height 501
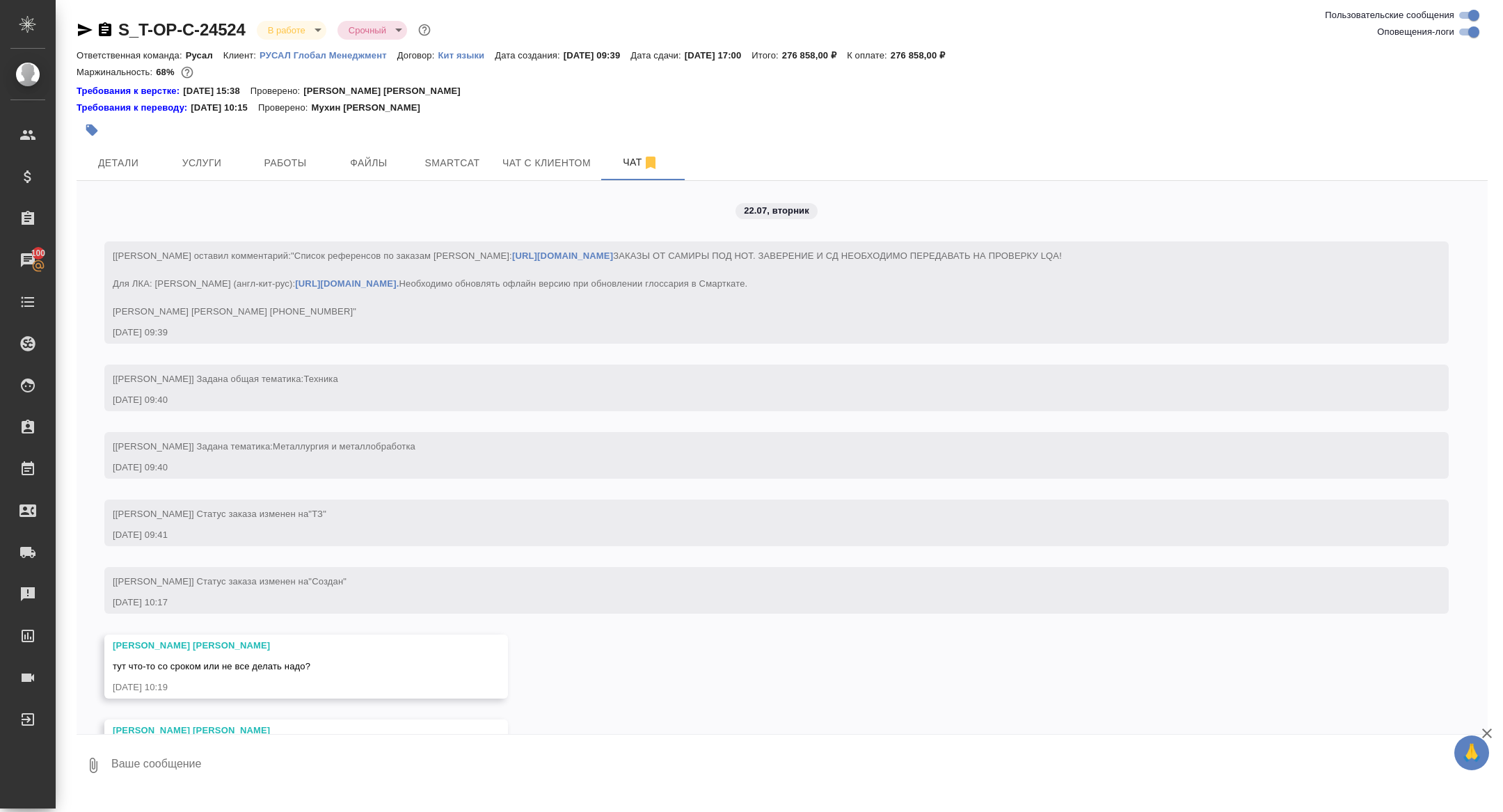
scroll to position [16175, 0]
